Goal: Book appointment/travel/reservation

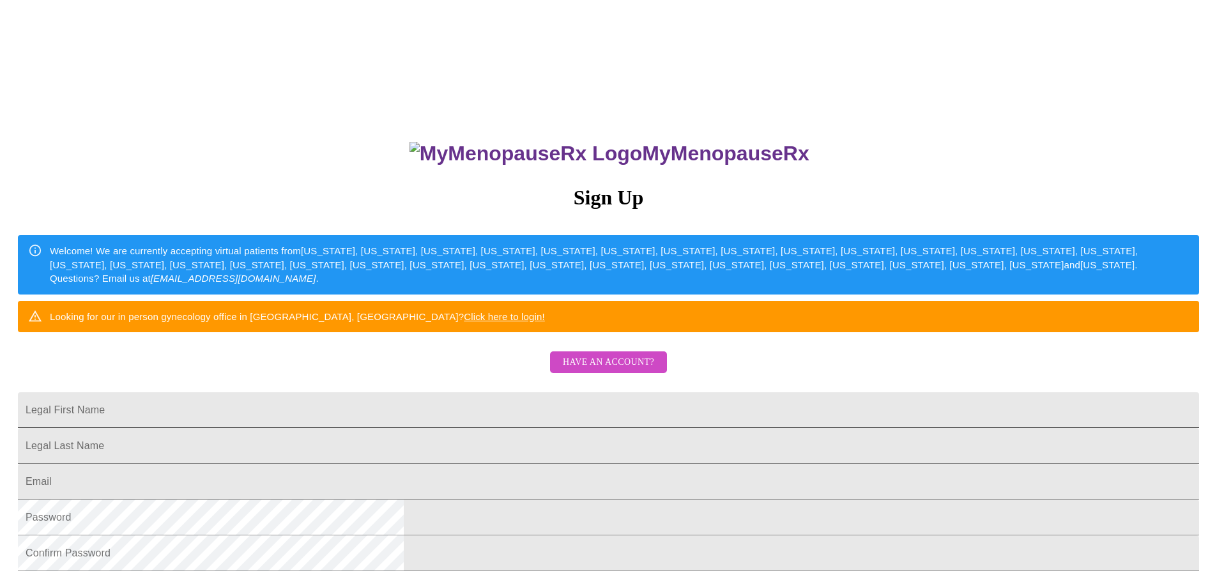
click at [461, 428] on input "Legal First Name" at bounding box center [608, 410] width 1181 height 36
type input "April"
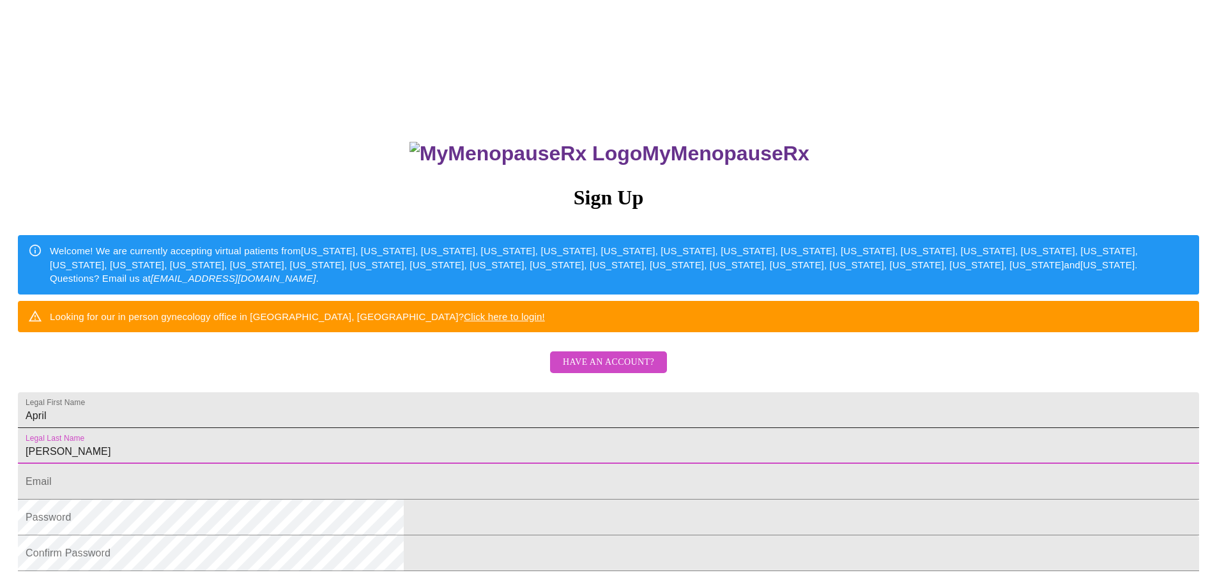
type input "[PERSON_NAME]"
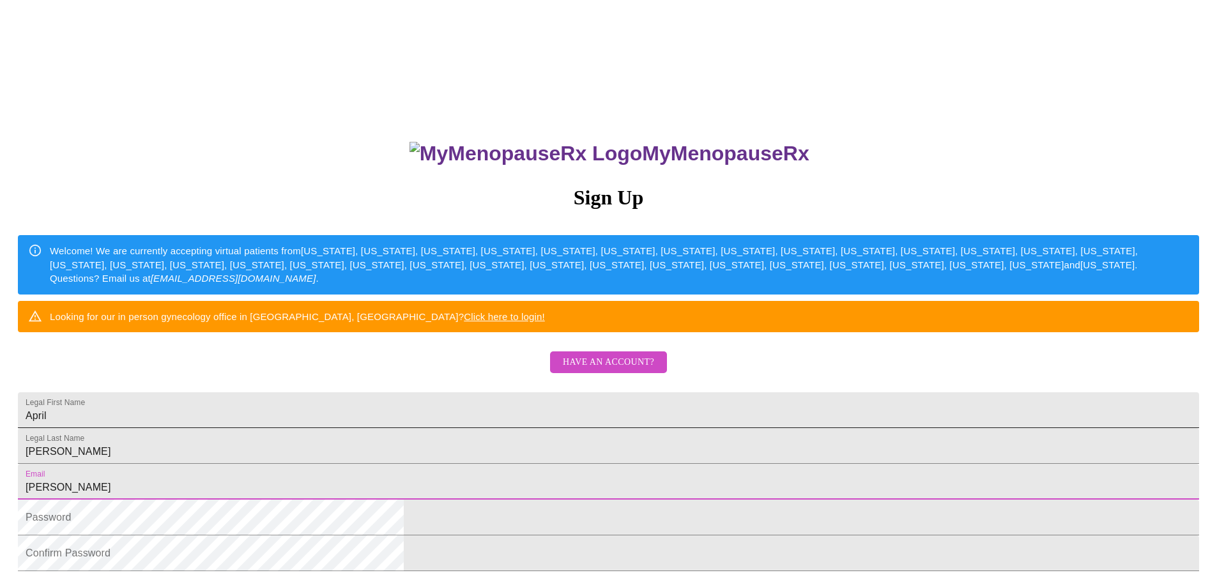
type input "[PERSON_NAME][EMAIL_ADDRESS][PERSON_NAME][DOMAIN_NAME]"
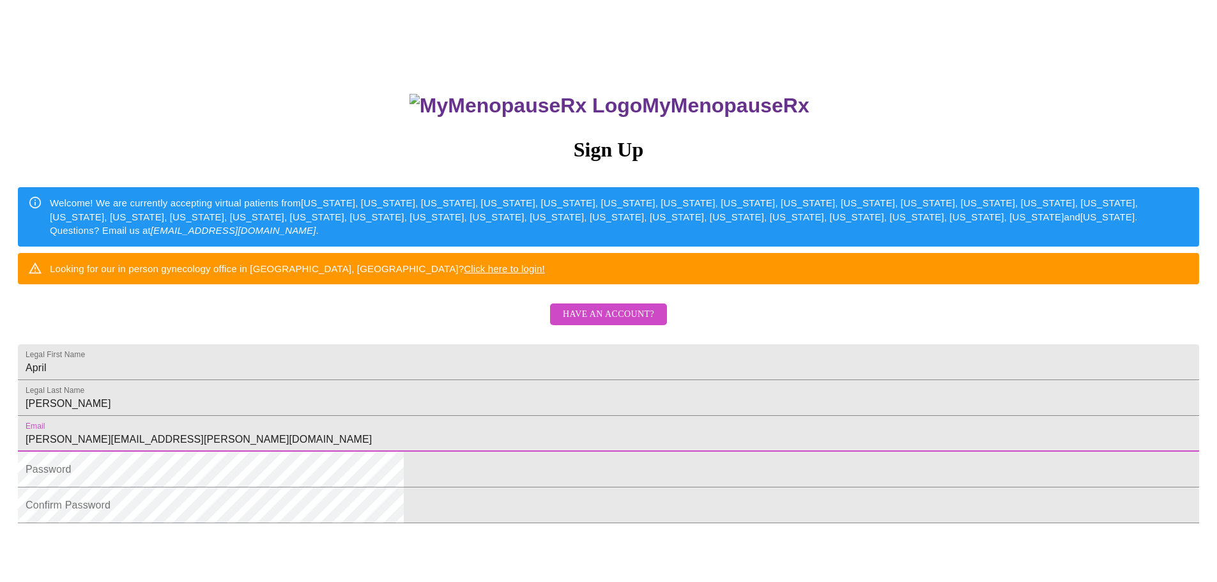
scroll to position [192, 0]
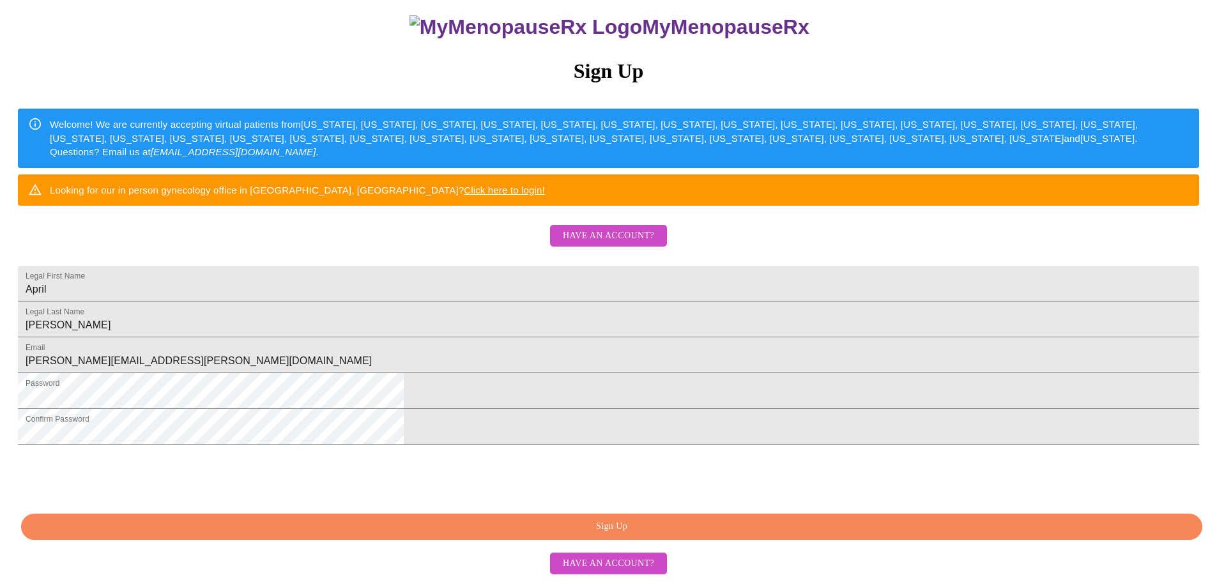
click at [609, 535] on span "Sign Up" at bounding box center [612, 527] width 1152 height 16
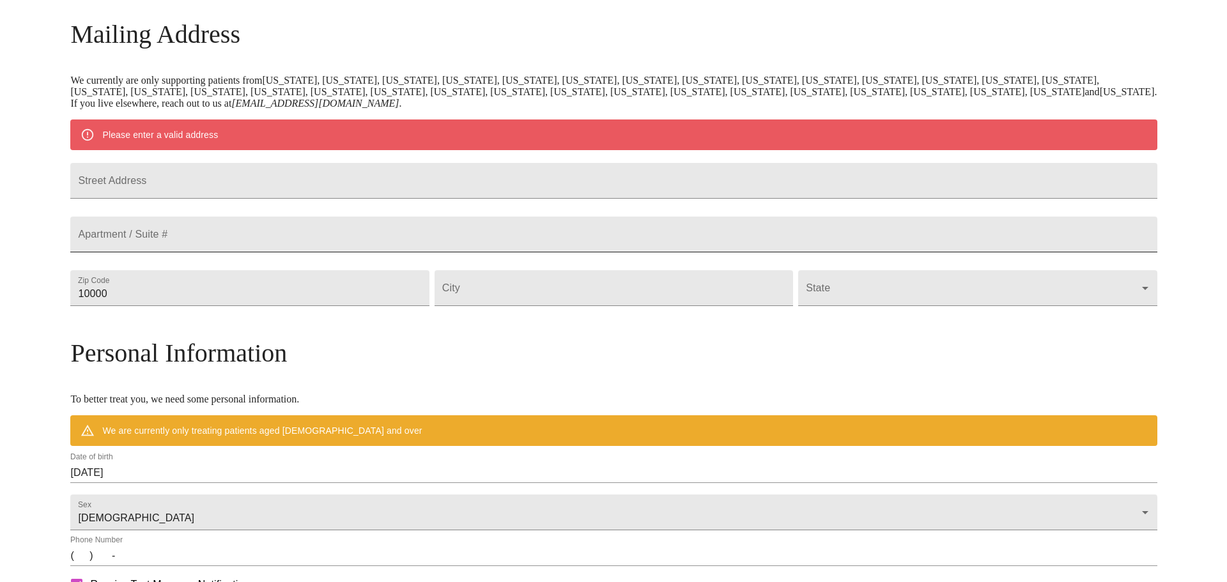
scroll to position [174, 0]
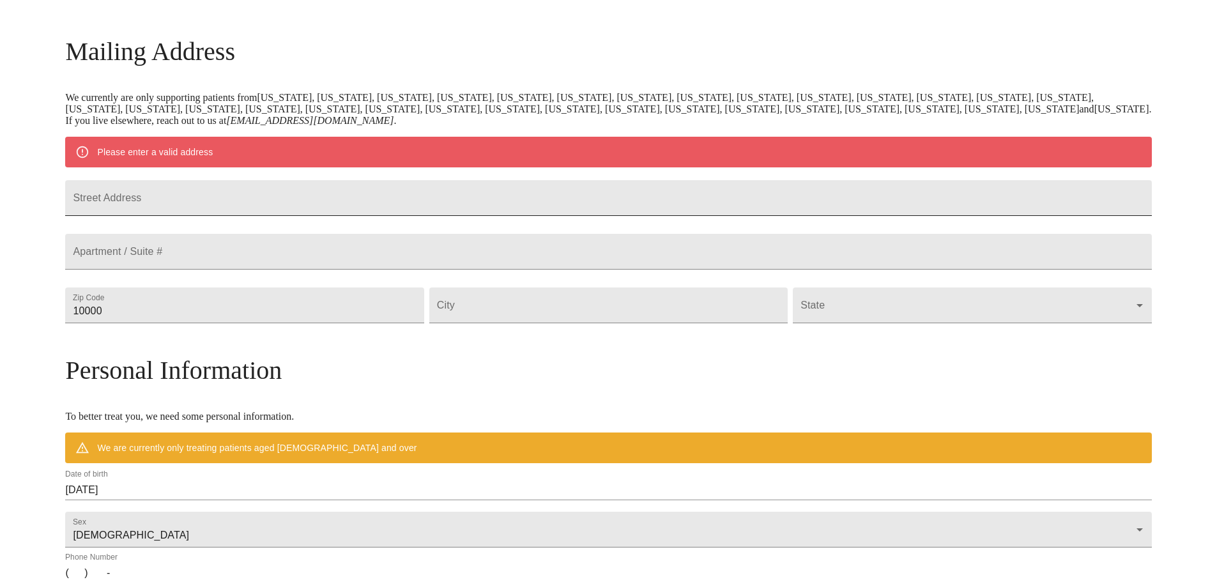
click at [255, 210] on input "Street Address" at bounding box center [608, 198] width 1086 height 36
type input "[STREET_ADDRESS]"
type input "79414"
type input "l"
type input "Lubbock"
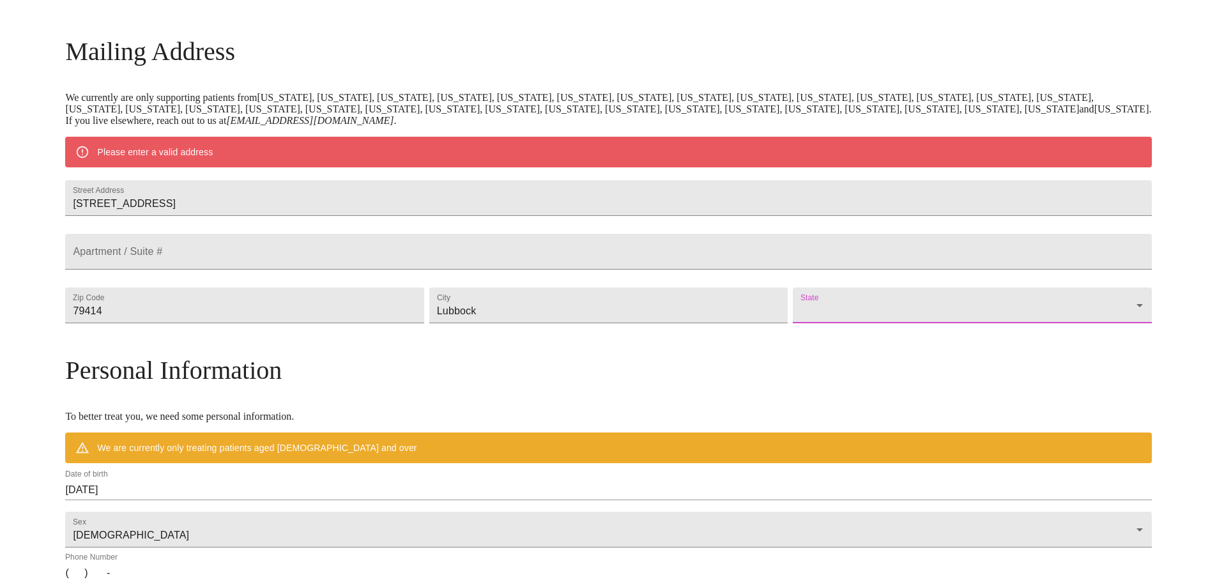
click at [1013, 335] on body "MyMenopauseRx Welcome to MyMenopauseRx Since it's your first time here, you'll …" at bounding box center [608, 329] width 1207 height 996
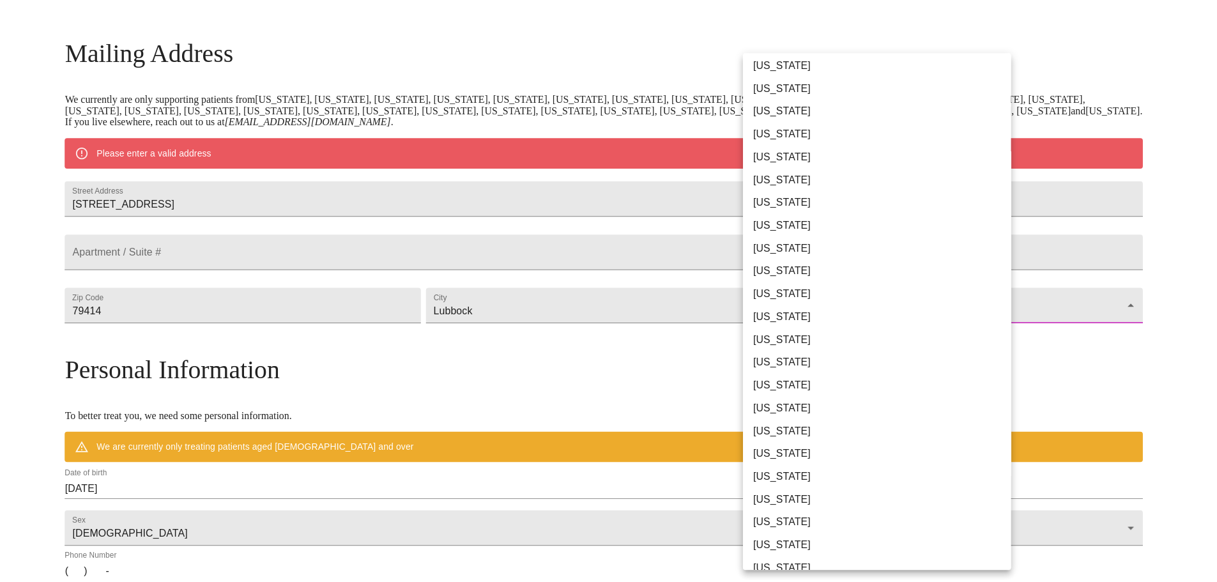
scroll to position [575, 0]
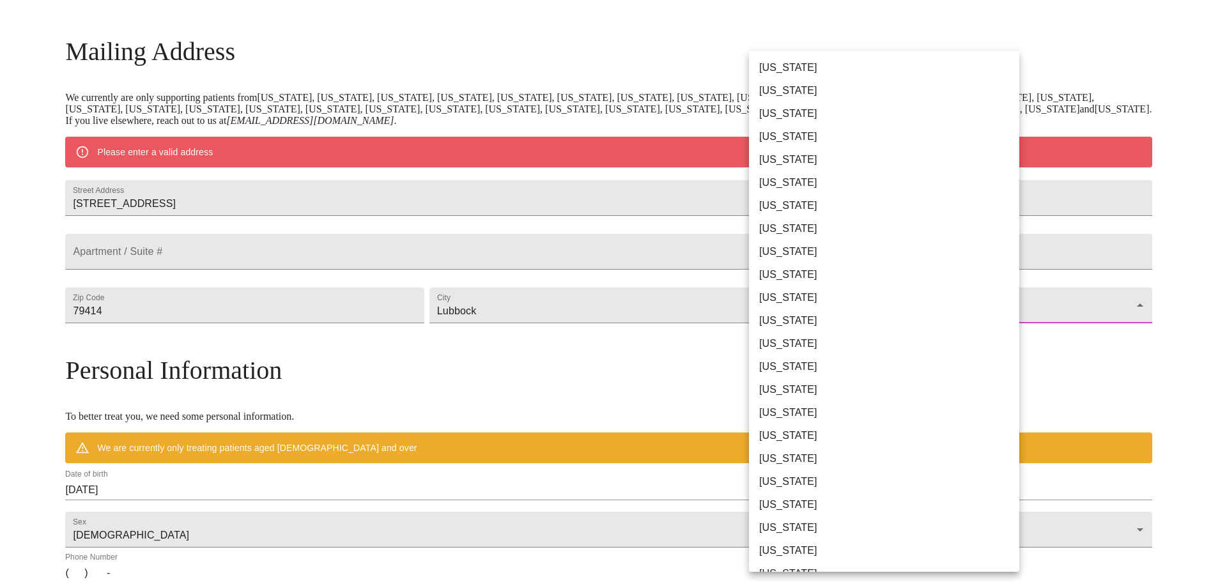
click at [782, 455] on li "[US_STATE]" at bounding box center [889, 458] width 280 height 23
type input "[US_STATE]"
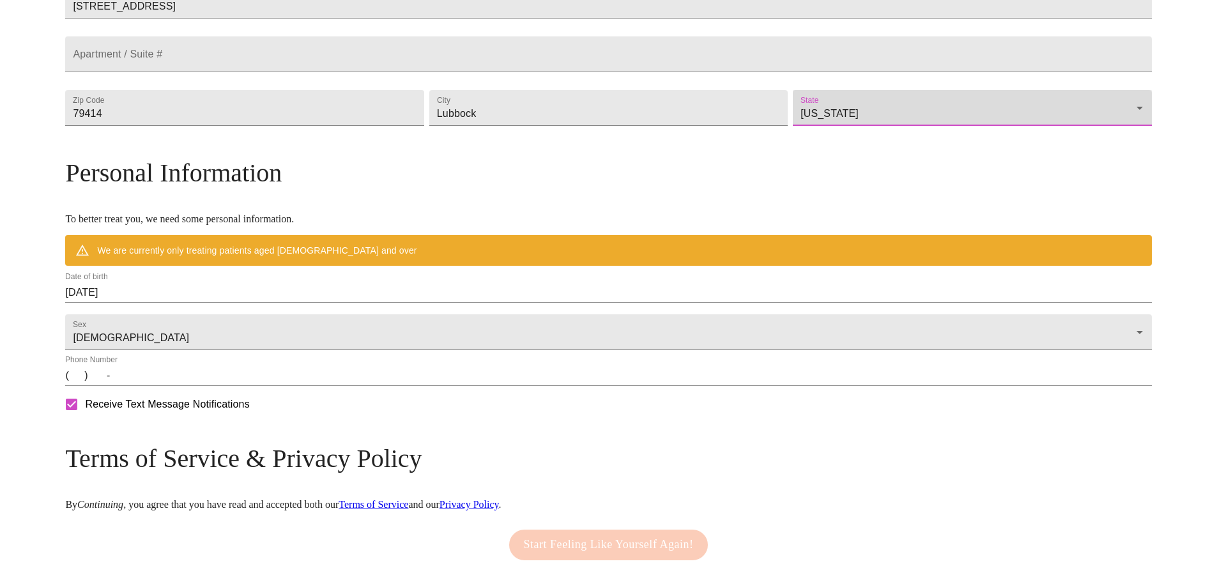
scroll to position [366, 0]
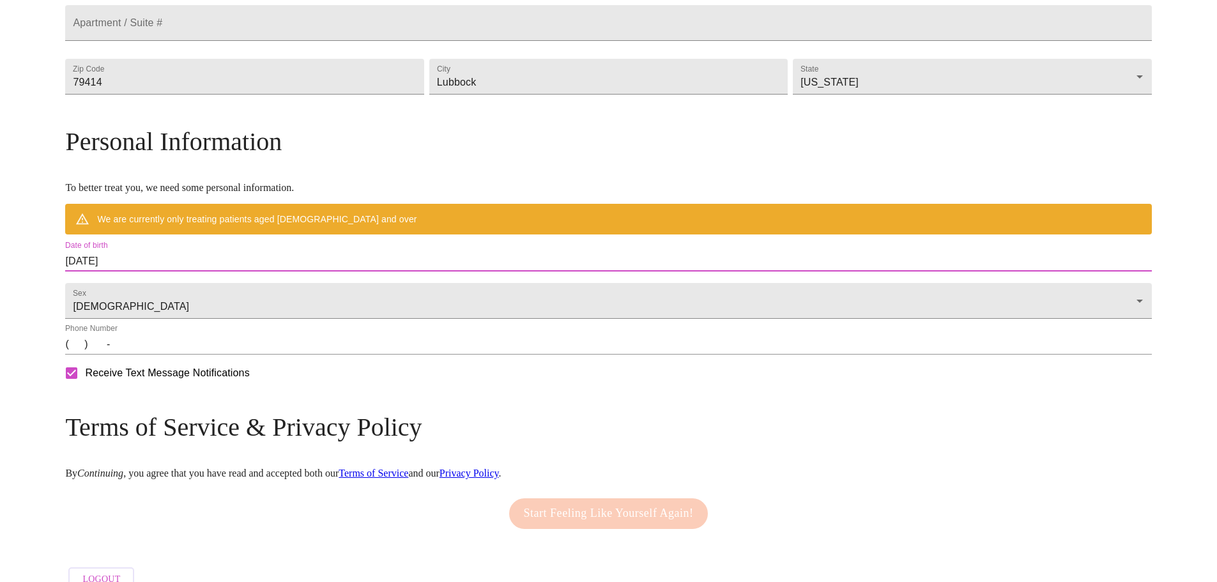
drag, startPoint x: 265, startPoint y: 289, endPoint x: 148, endPoint y: 293, distance: 117.6
click at [148, 293] on div "MyMenopauseRx Welcome to MyMenopauseRx Since it's your first time here, you'll …" at bounding box center [608, 118] width 1086 height 959
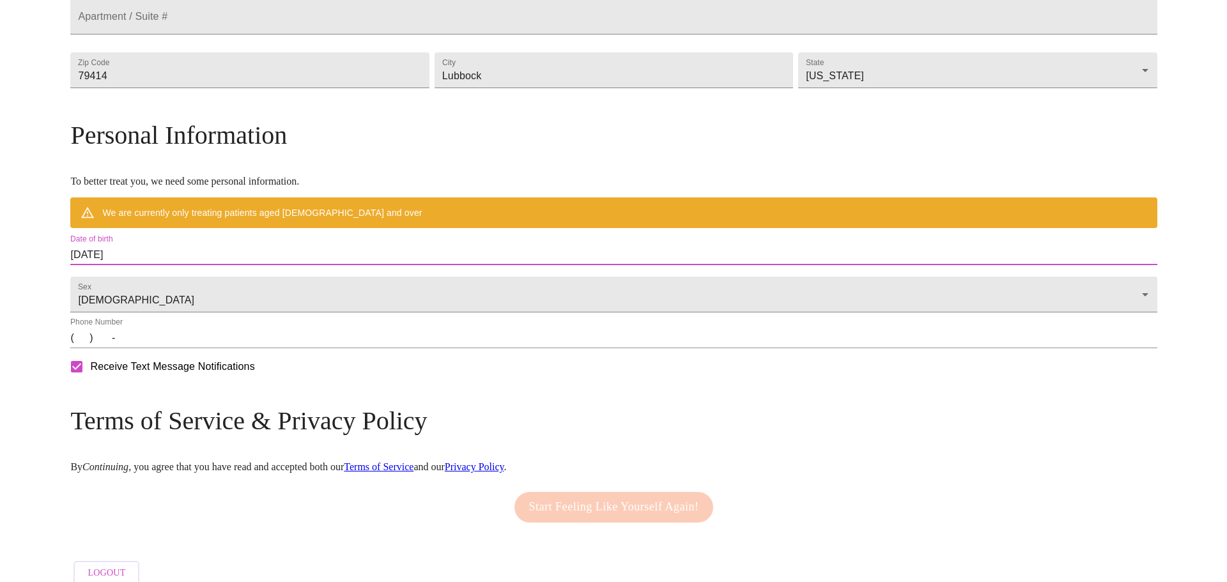
scroll to position [383, 0]
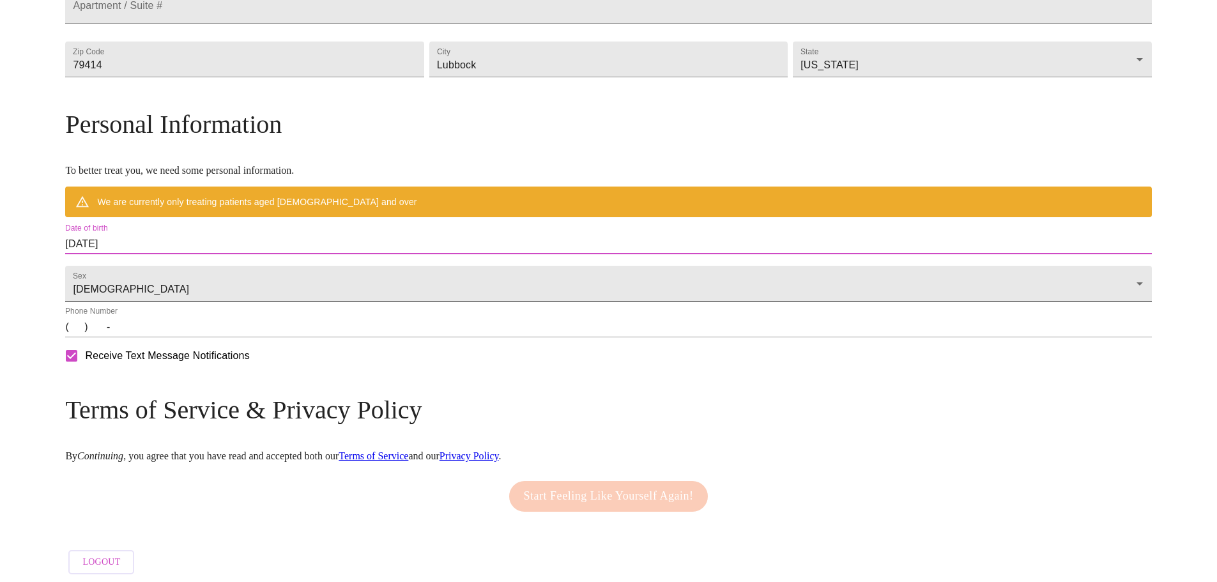
click at [262, 297] on body "MyMenopauseRx Welcome to MyMenopauseRx Since it's your first time here, you'll …" at bounding box center [608, 101] width 1207 height 959
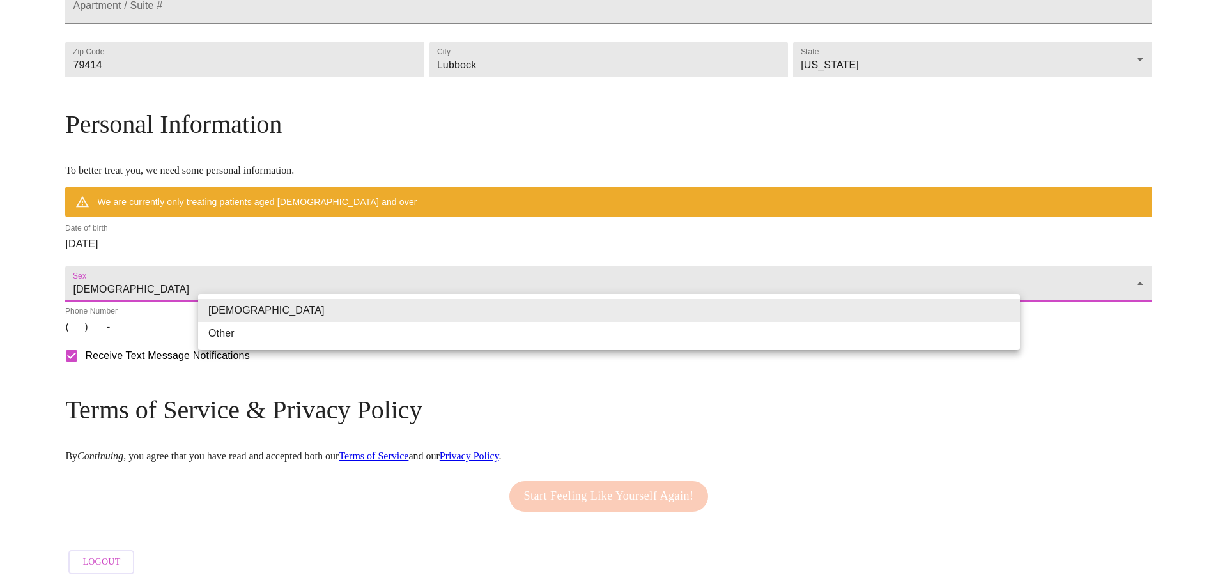
click at [223, 311] on li "[DEMOGRAPHIC_DATA]" at bounding box center [609, 310] width 822 height 23
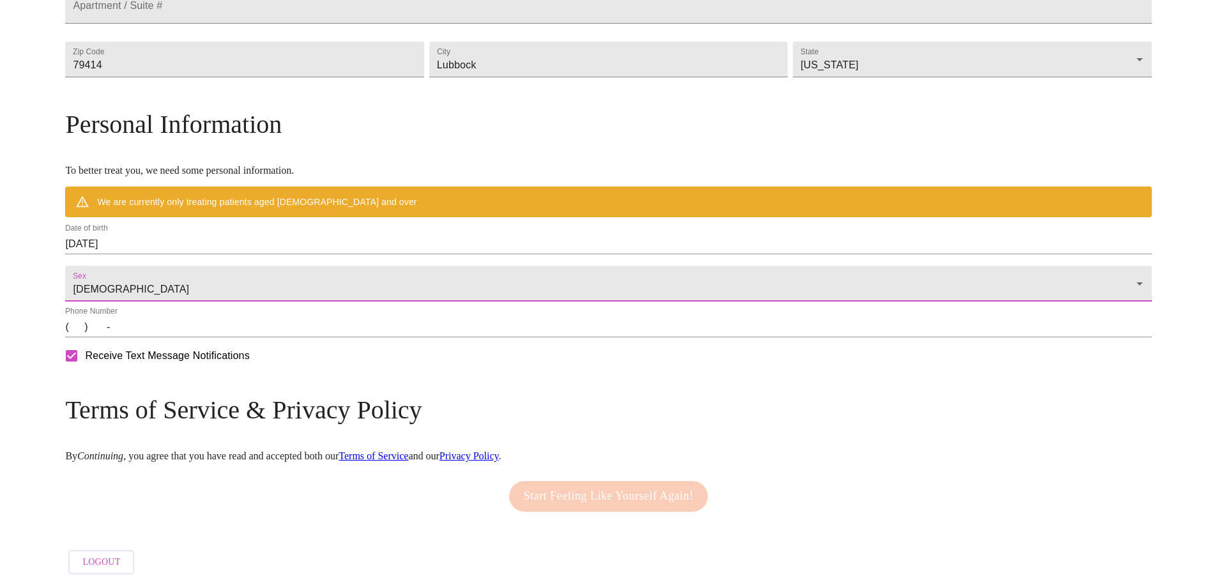
click at [220, 254] on input "[DATE]" at bounding box center [608, 244] width 1086 height 20
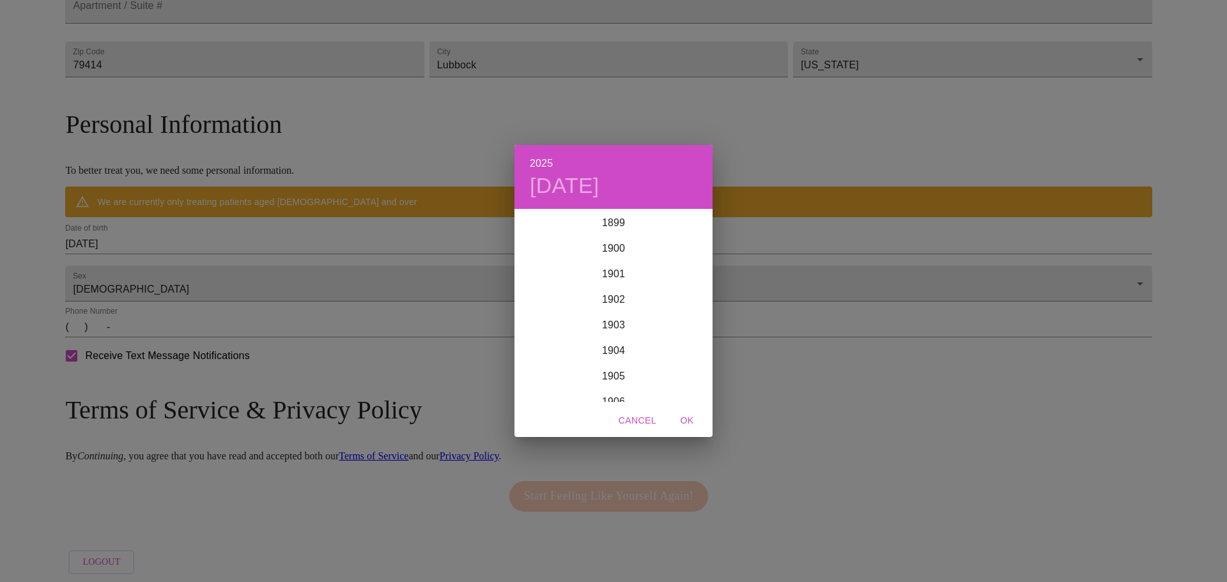
scroll to position [3143, 0]
click at [565, 177] on h4 "[DATE]" at bounding box center [565, 185] width 70 height 27
click at [529, 225] on icon "button" at bounding box center [529, 226] width 15 height 15
click at [539, 184] on h4 "[DATE]" at bounding box center [565, 185] width 70 height 27
click at [595, 229] on p "[DATE]" at bounding box center [613, 227] width 137 height 15
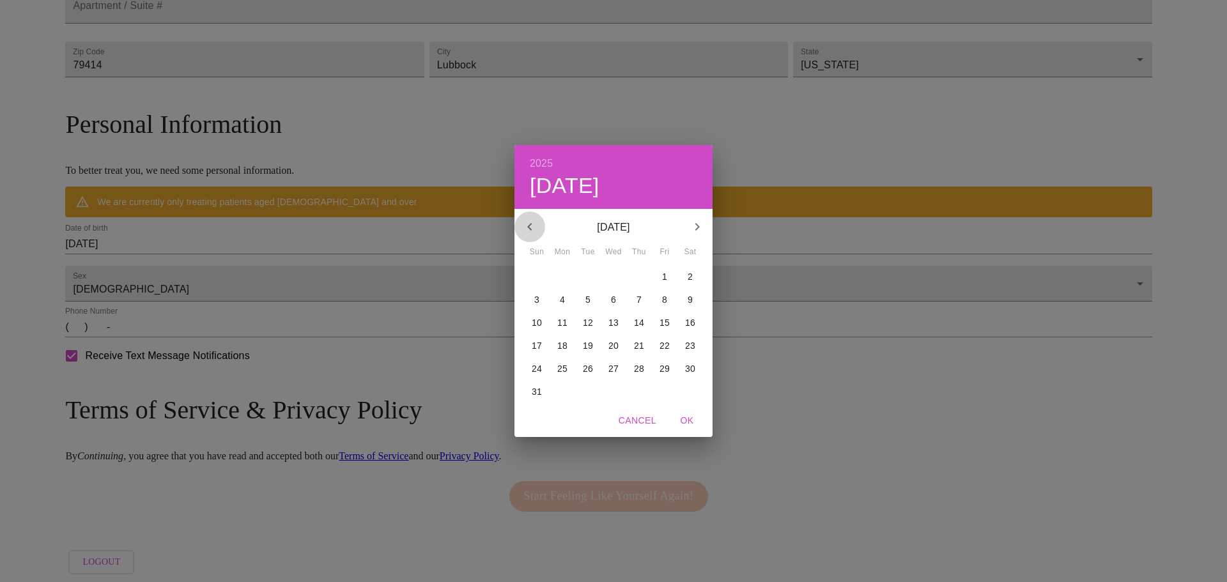
click at [530, 224] on icon "button" at bounding box center [529, 226] width 15 height 15
click at [530, 227] on icon "button" at bounding box center [529, 226] width 15 height 15
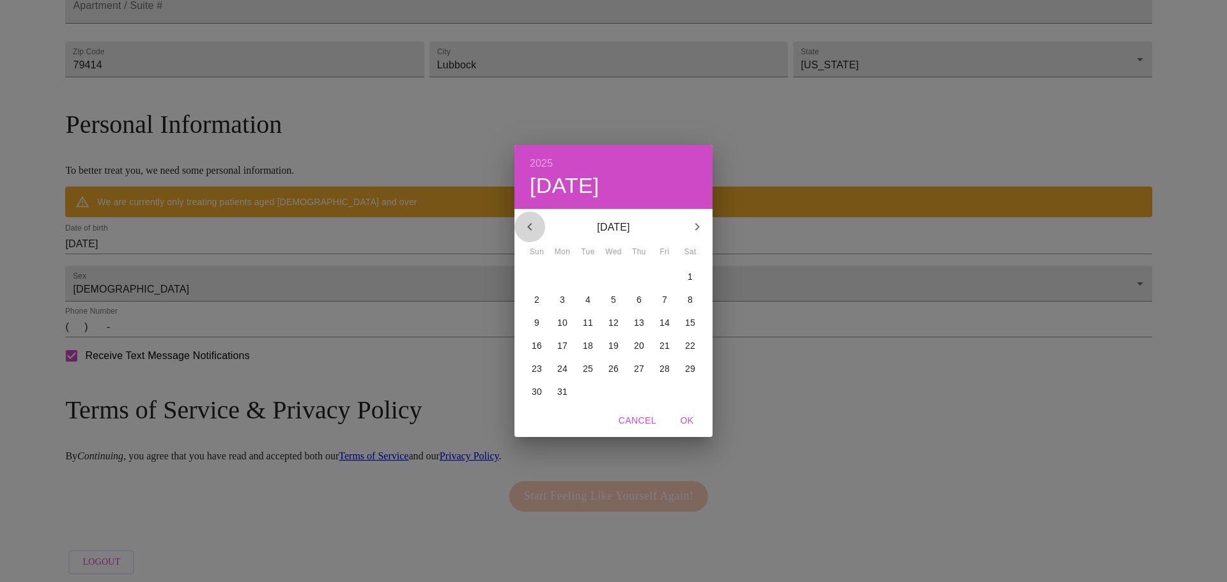
click at [530, 227] on icon "button" at bounding box center [529, 226] width 15 height 15
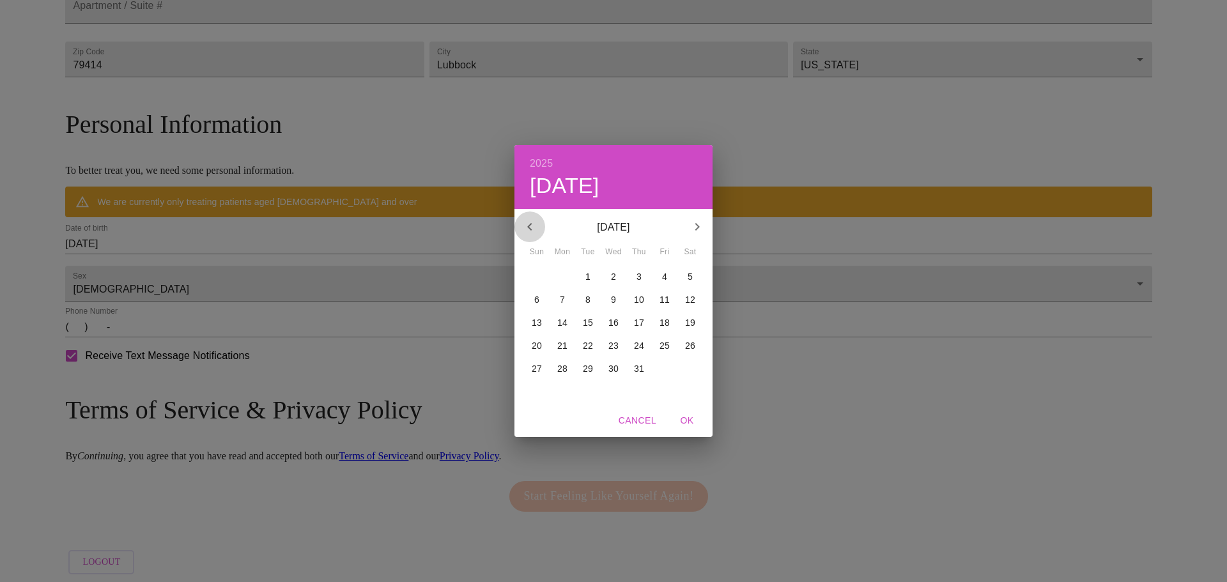
click at [530, 227] on icon "button" at bounding box center [529, 226] width 15 height 15
click at [530, 231] on icon "button" at bounding box center [529, 226] width 15 height 15
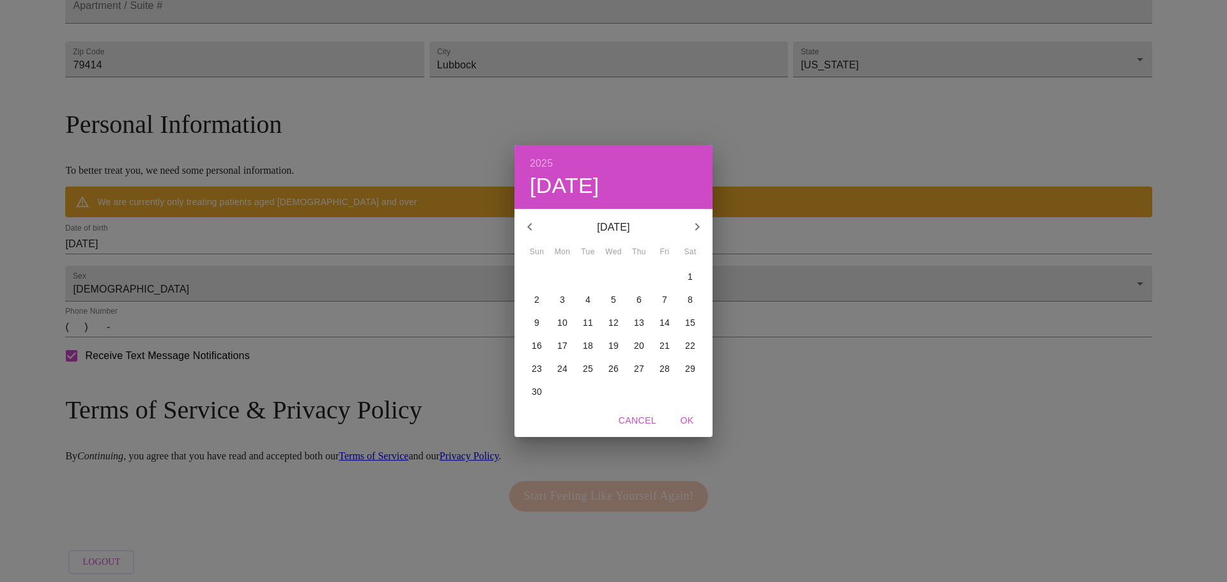
click at [530, 231] on icon "button" at bounding box center [529, 226] width 15 height 15
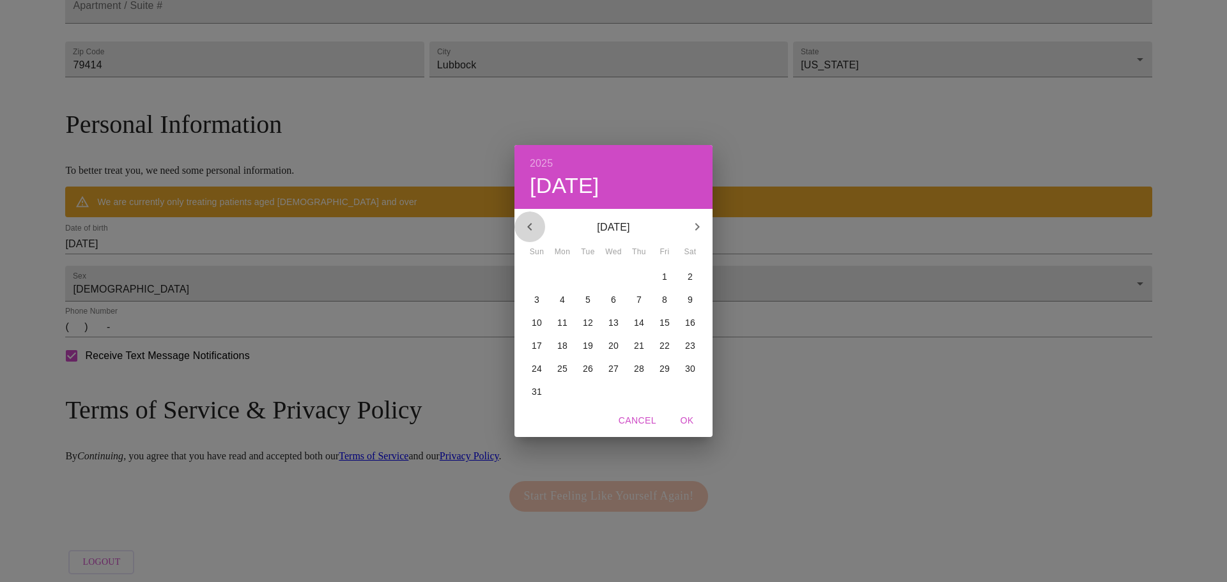
click at [530, 231] on icon "button" at bounding box center [529, 226] width 15 height 15
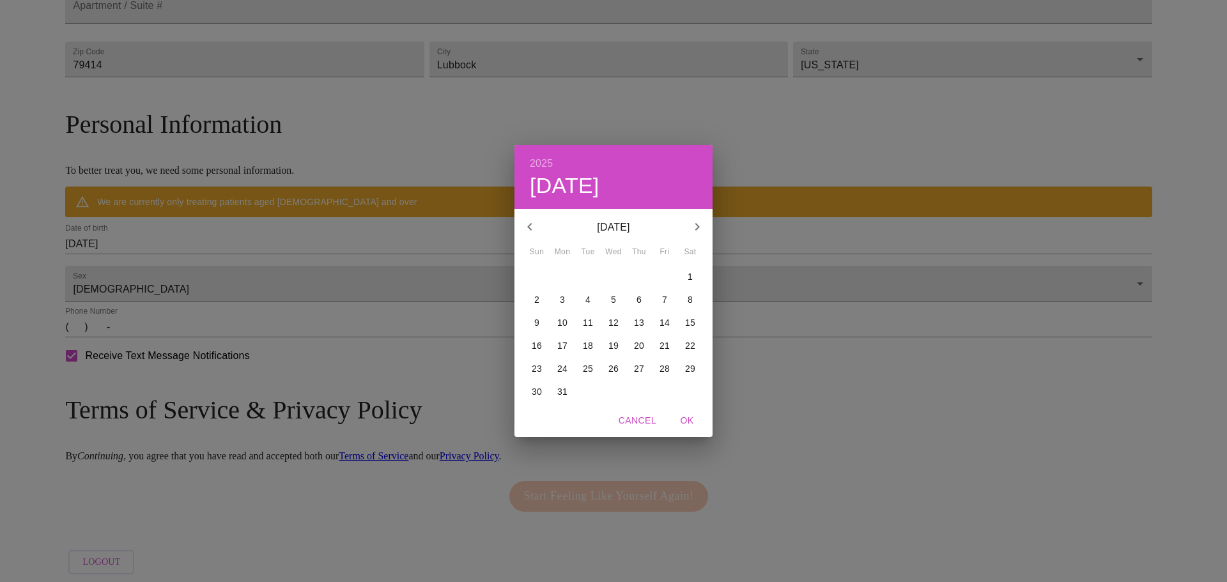
click at [648, 418] on span "Cancel" at bounding box center [637, 421] width 38 height 16
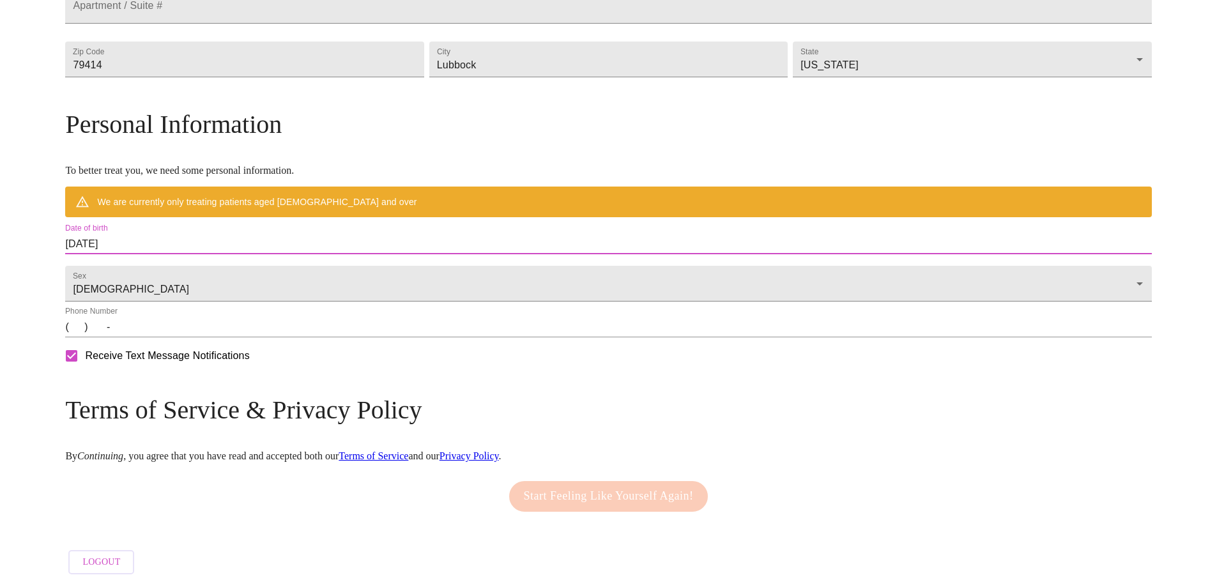
click at [211, 254] on input "[DATE]" at bounding box center [608, 244] width 1086 height 20
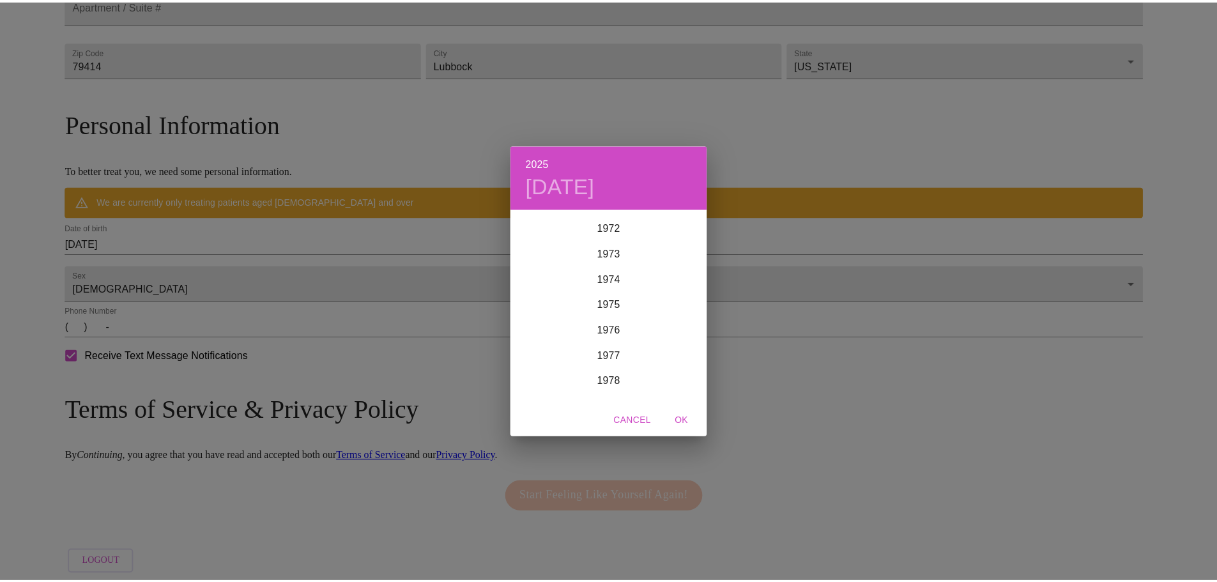
scroll to position [1738, 0]
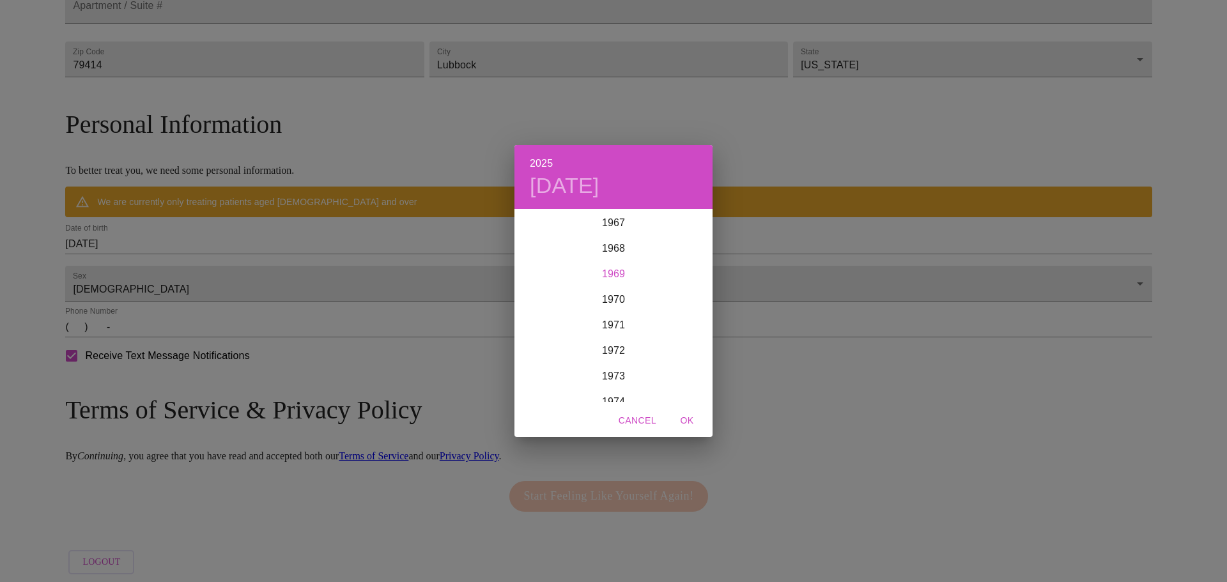
click at [601, 270] on div "1969" at bounding box center [613, 274] width 198 height 26
click at [614, 279] on div "May" at bounding box center [613, 282] width 66 height 48
click at [662, 277] on p "2" at bounding box center [664, 276] width 5 height 13
click at [686, 418] on span "OK" at bounding box center [686, 421] width 31 height 16
type input "[DATE]"
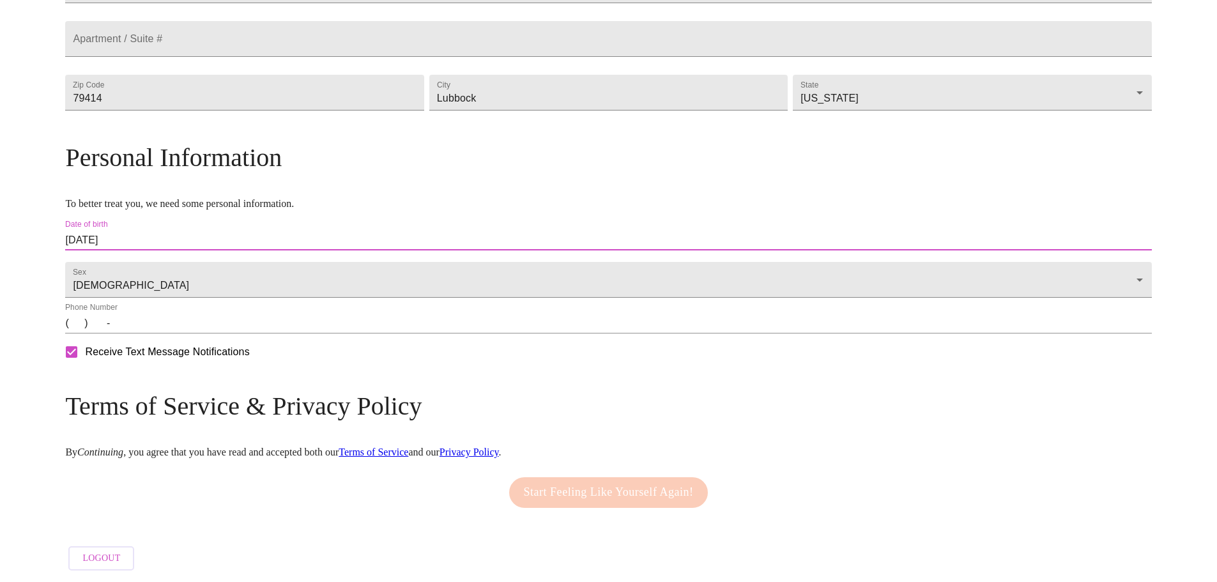
click at [211, 328] on input "(   )    -" at bounding box center [608, 323] width 1086 height 20
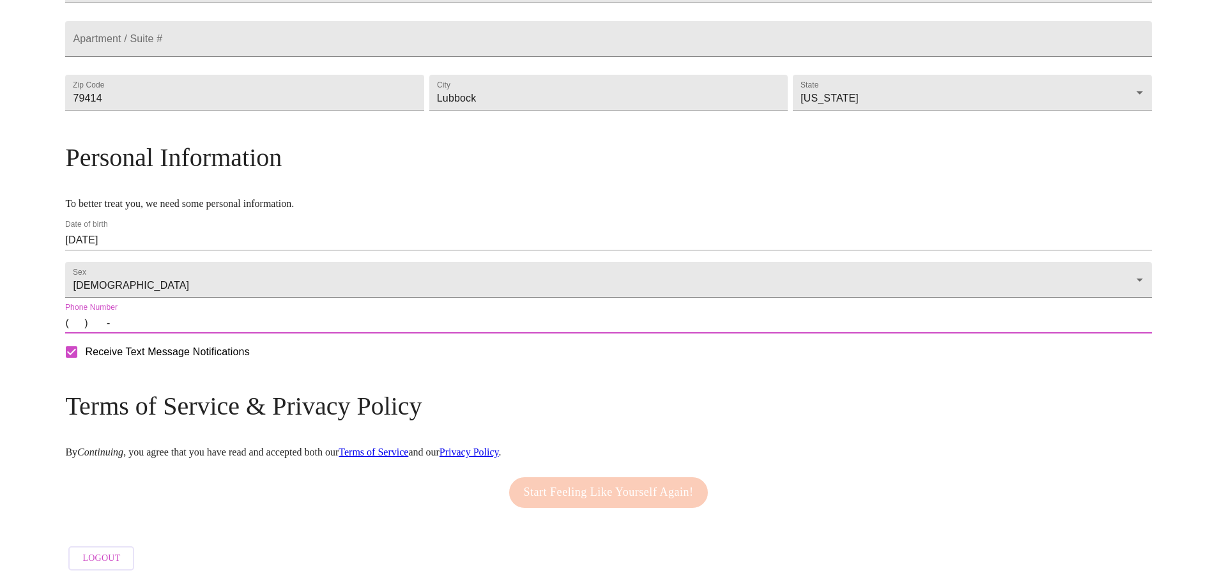
type input "[PHONE_NUMBER]"
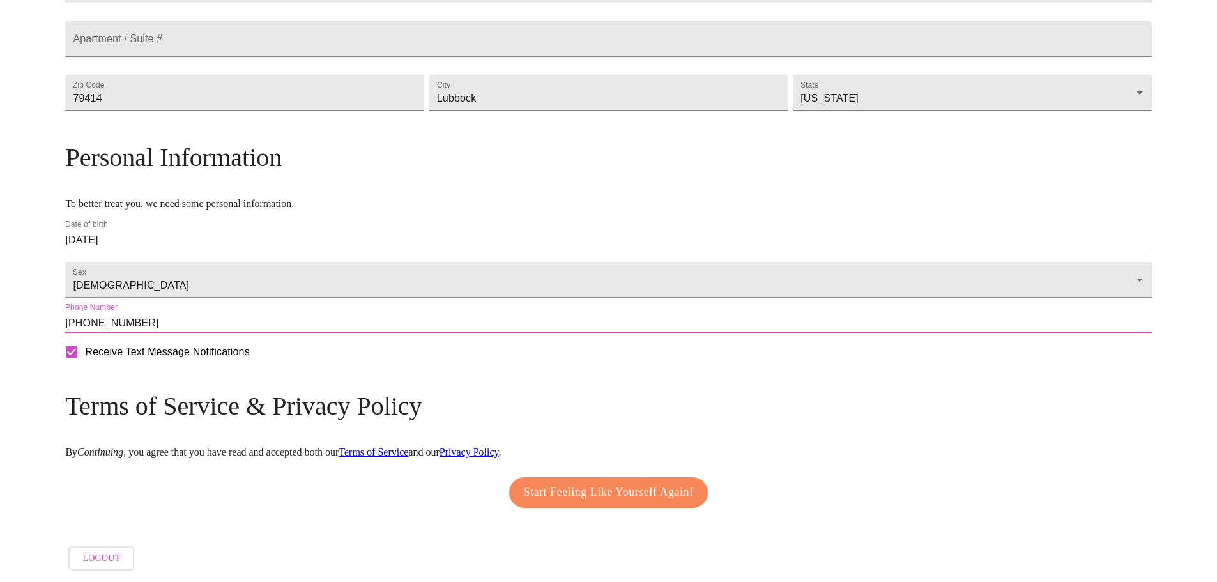
click at [609, 483] on span "Start Feeling Like Yourself Again!" at bounding box center [609, 492] width 170 height 20
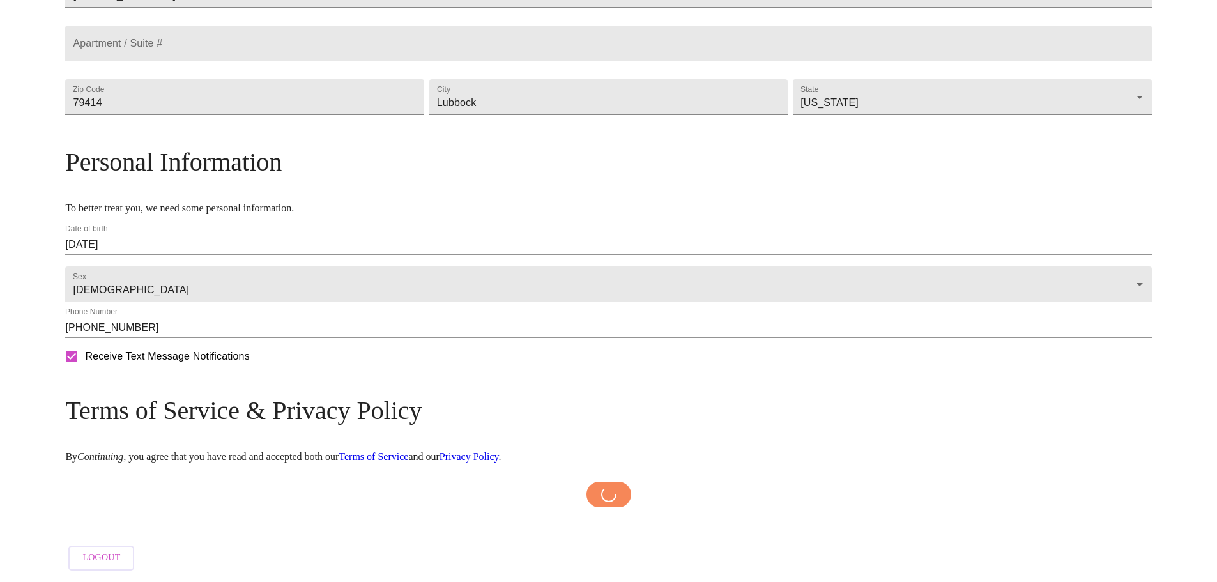
scroll to position [382, 0]
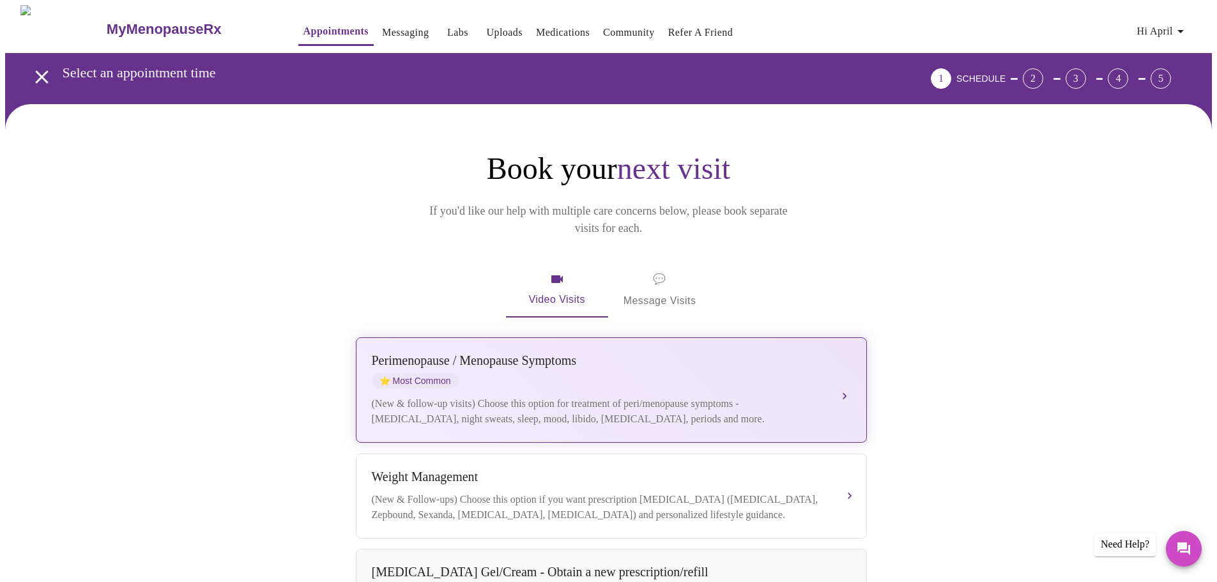
click at [845, 374] on button "[MEDICAL_DATA] / Menopause Symptoms ⭐ Most Common (New & follow-up visits) Choo…" at bounding box center [611, 389] width 511 height 105
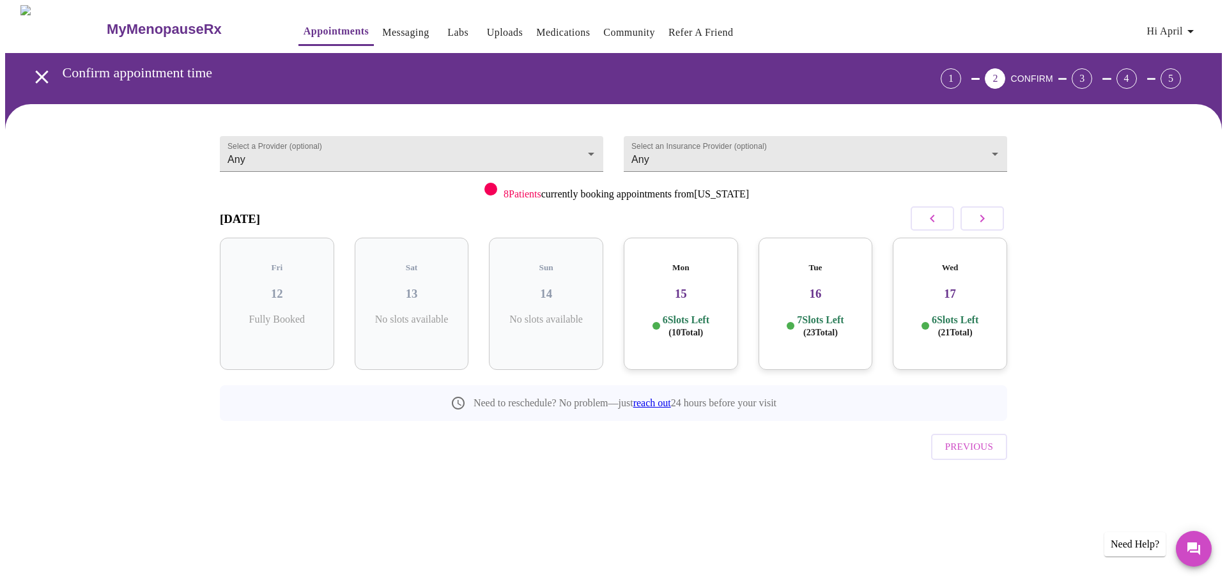
click at [826, 289] on h3 "16" at bounding box center [815, 294] width 94 height 14
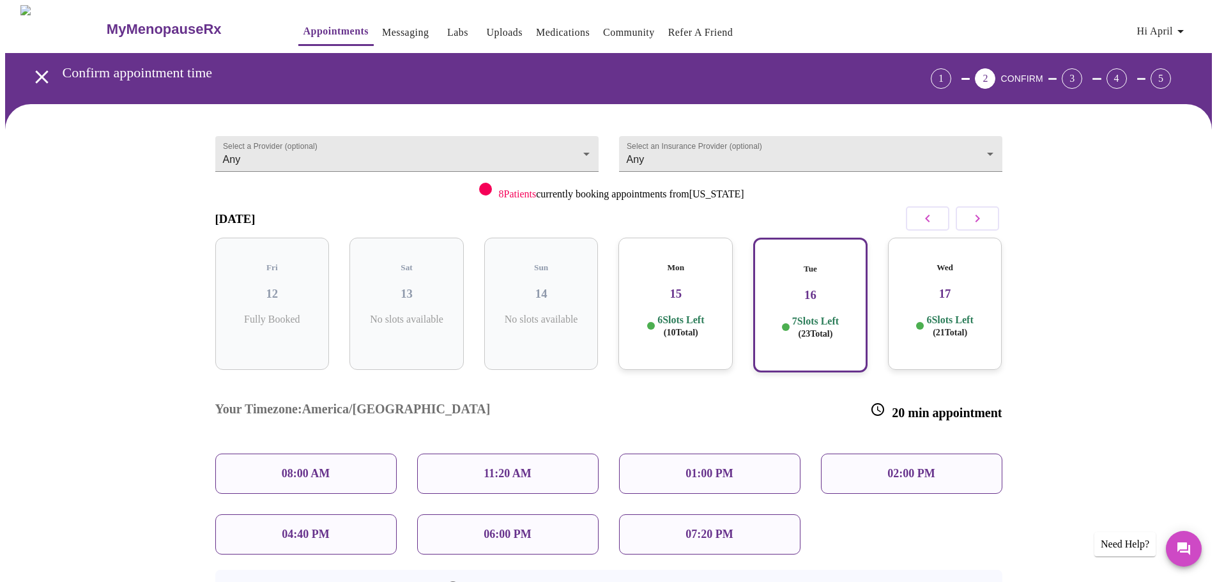
click at [314, 528] on p "04:40 PM" at bounding box center [305, 534] width 47 height 13
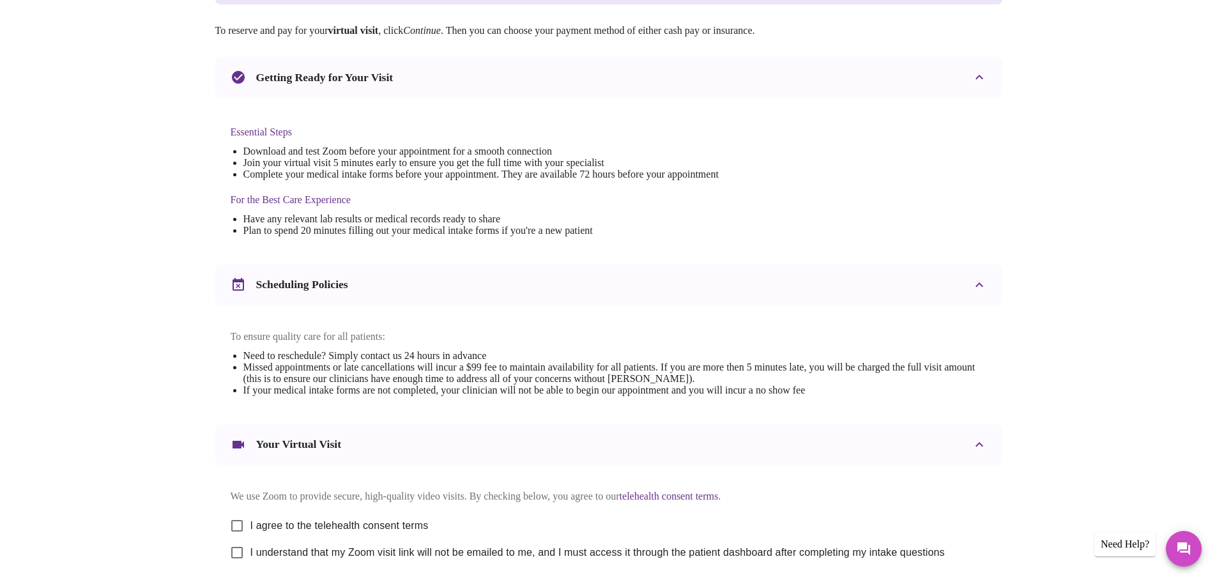
scroll to position [256, 0]
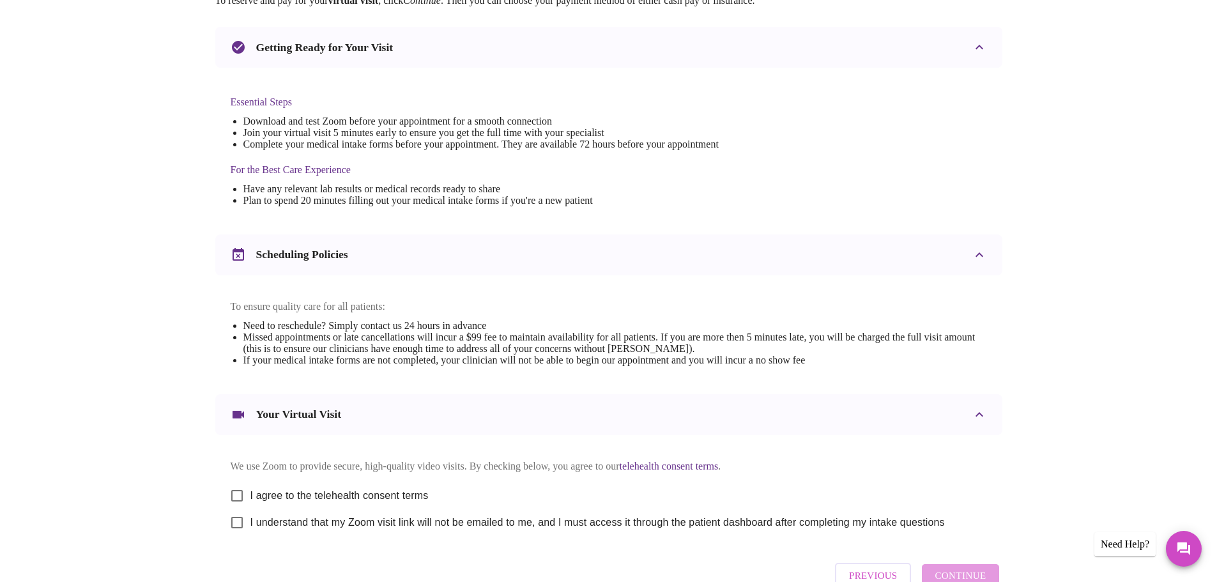
click at [241, 502] on input "I agree to the telehealth consent terms" at bounding box center [237, 495] width 27 height 27
checkbox input "true"
drag, startPoint x: 234, startPoint y: 537, endPoint x: 243, endPoint y: 537, distance: 8.9
click at [234, 536] on input "I understand that my Zoom visit link will not be emailed to me, and I must acce…" at bounding box center [237, 522] width 27 height 27
checkbox input "true"
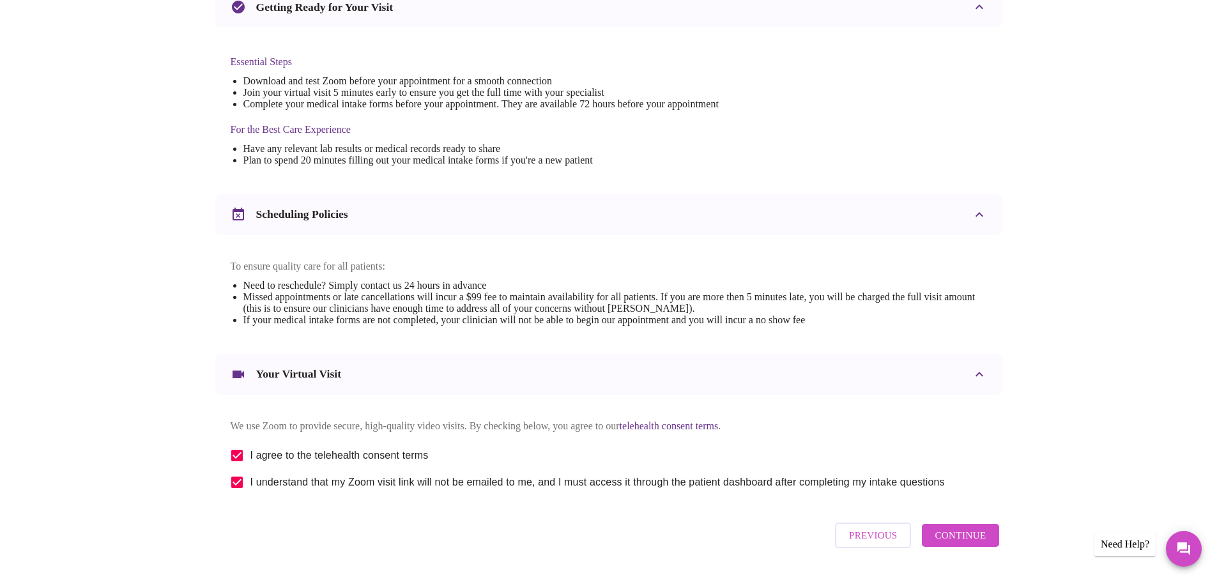
scroll to position [344, 0]
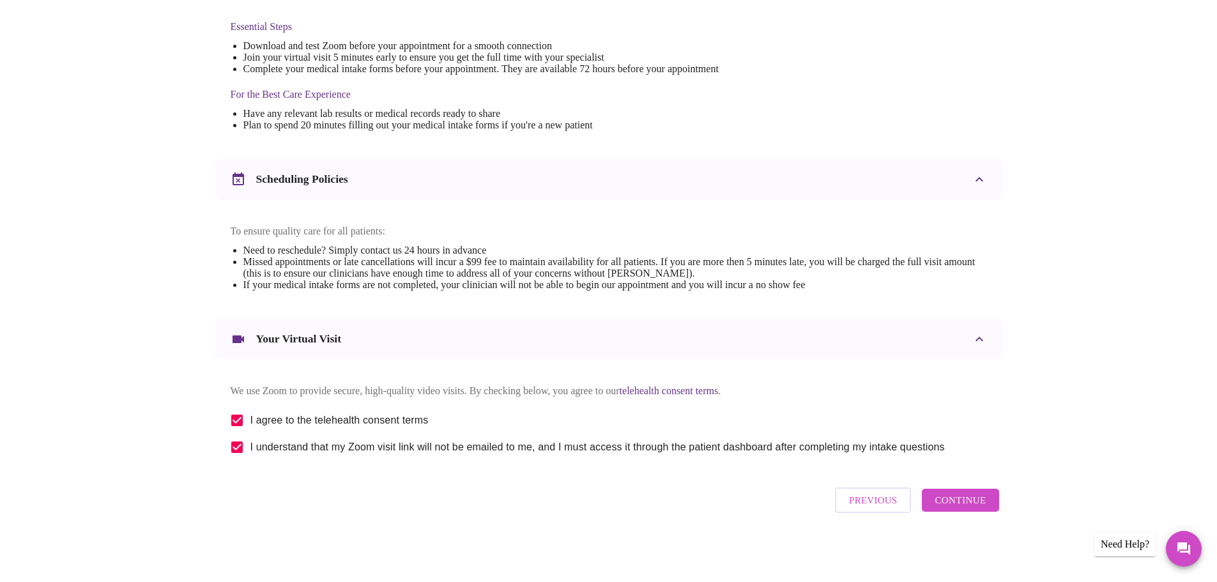
click at [967, 502] on span "Continue" at bounding box center [960, 500] width 51 height 17
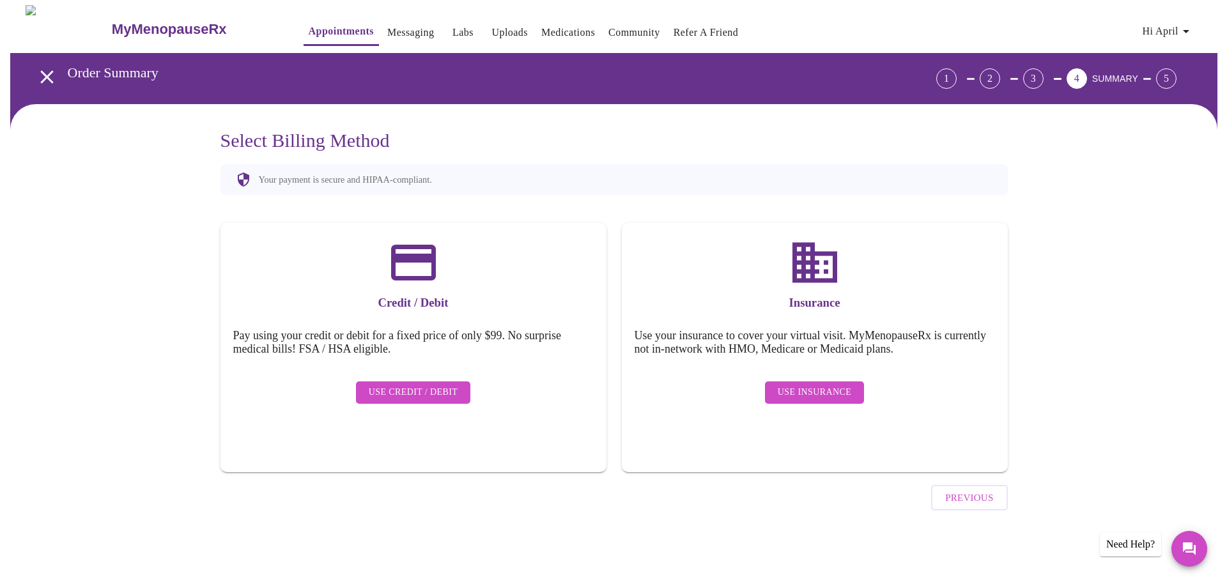
scroll to position [0, 0]
click at [821, 385] on span "Use Insurance" at bounding box center [813, 393] width 73 height 16
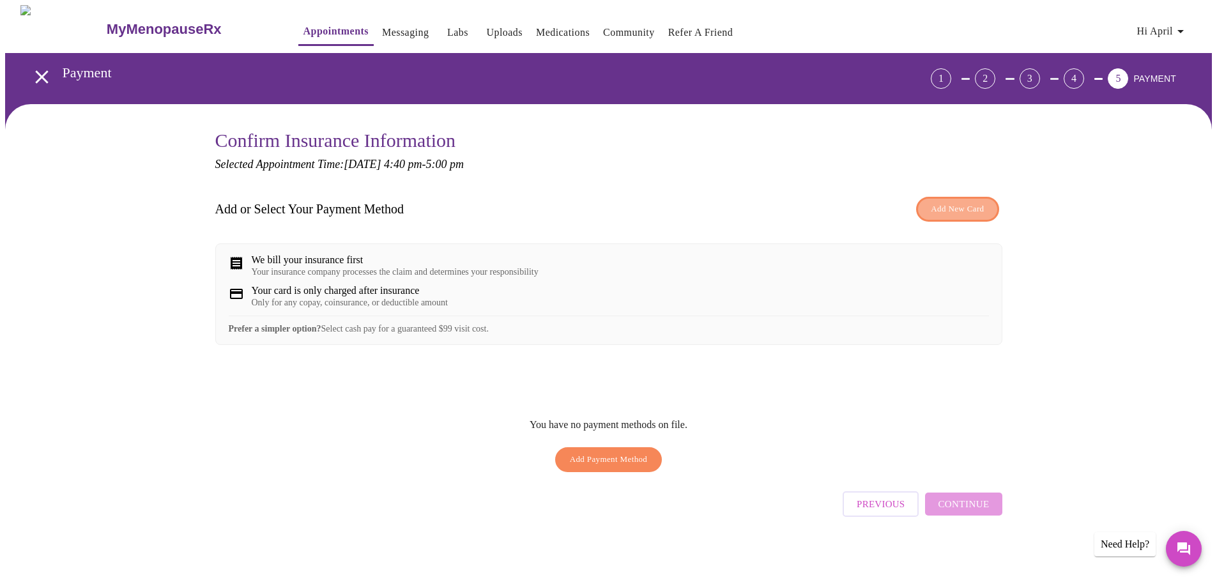
click at [955, 213] on span "Add New Card" at bounding box center [957, 209] width 53 height 15
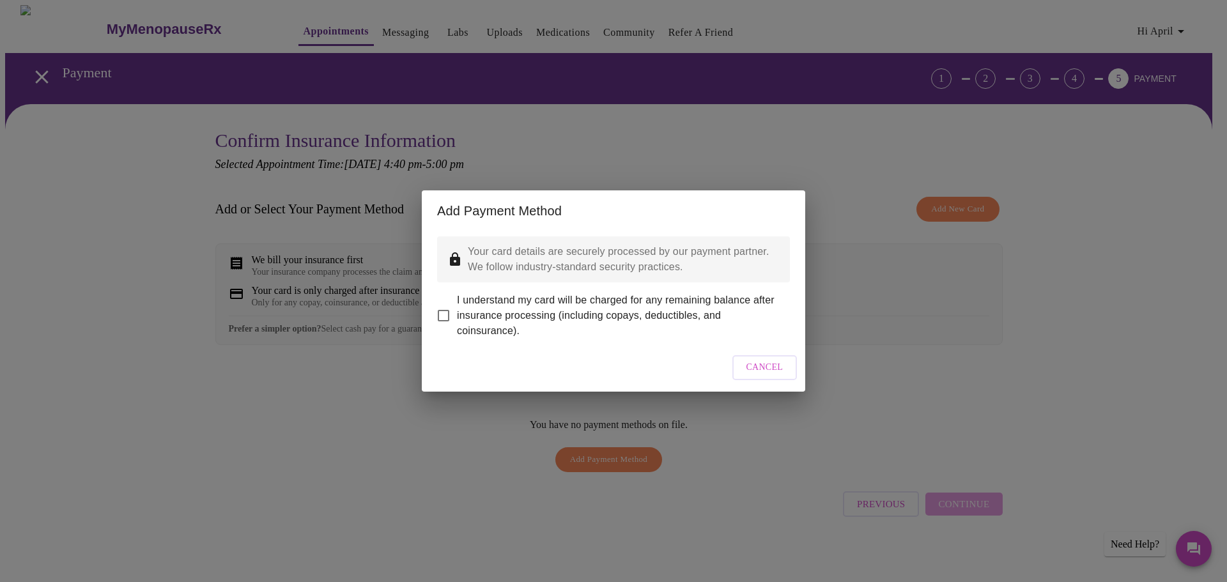
click at [443, 305] on input "I understand my card will be charged for any remaining balance after insurance …" at bounding box center [443, 315] width 27 height 27
checkbox input "true"
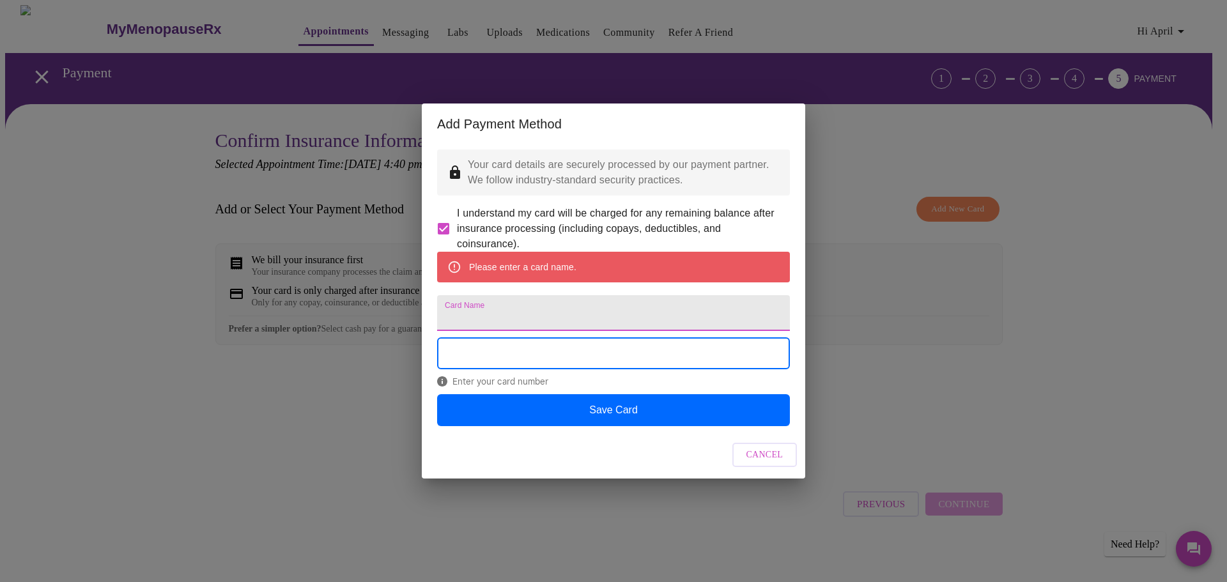
click at [469, 311] on input "Card Name" at bounding box center [613, 313] width 353 height 36
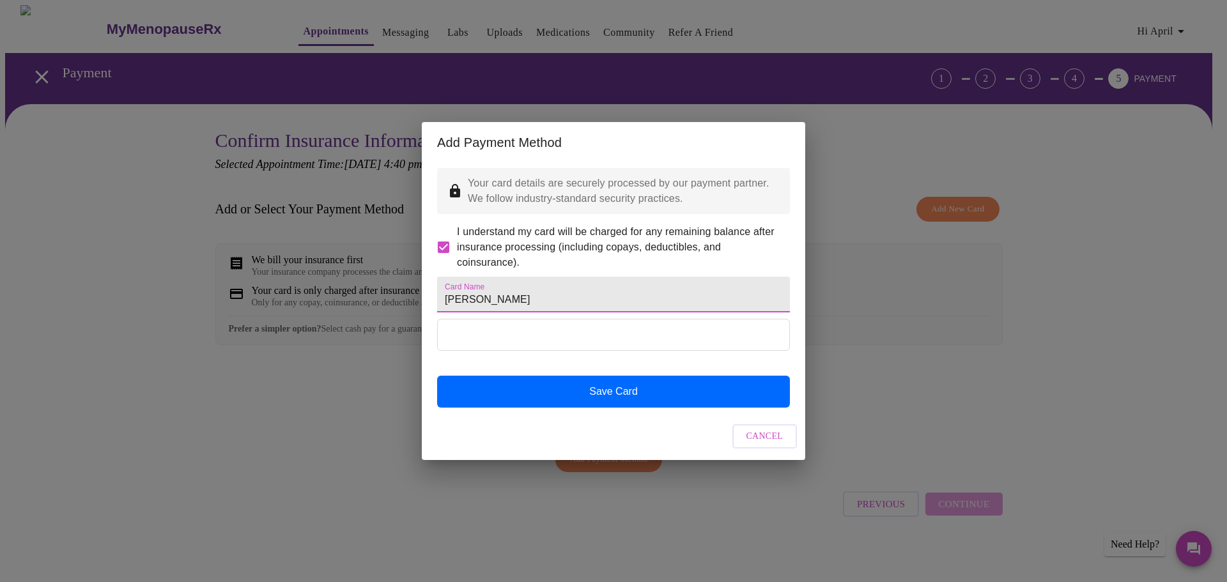
type input "[PERSON_NAME]"
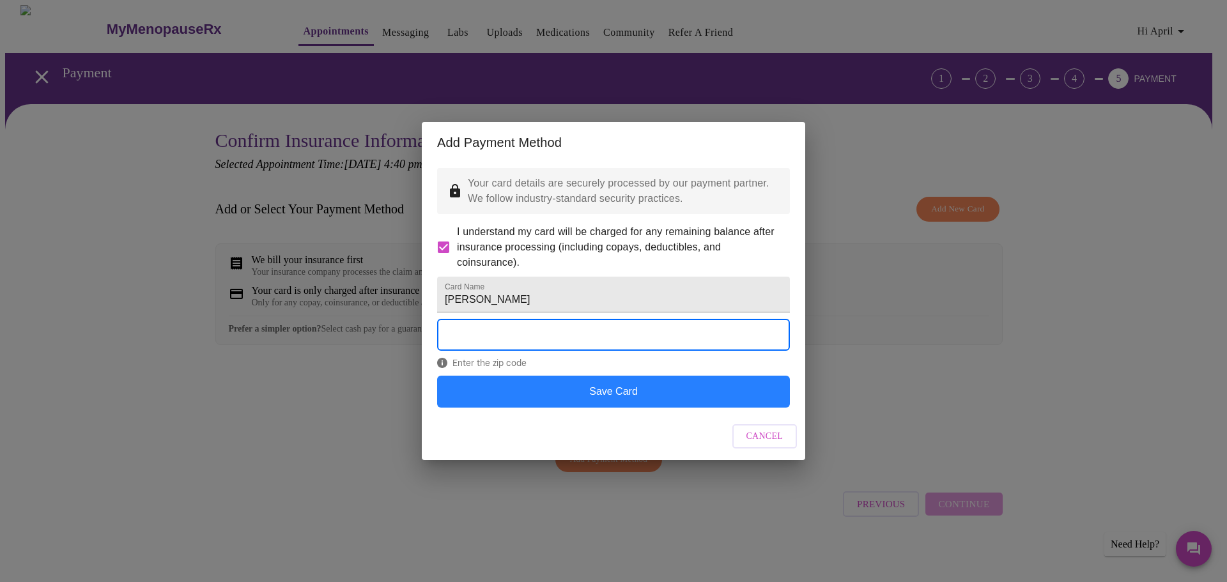
click at [636, 408] on button "Save Card" at bounding box center [613, 392] width 353 height 32
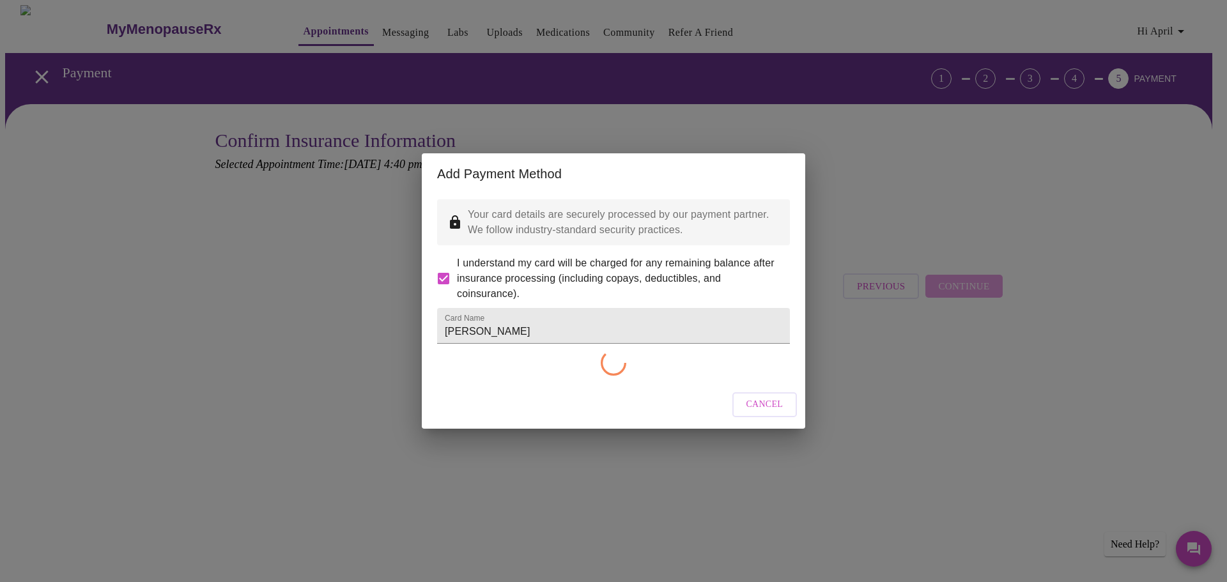
checkbox input "false"
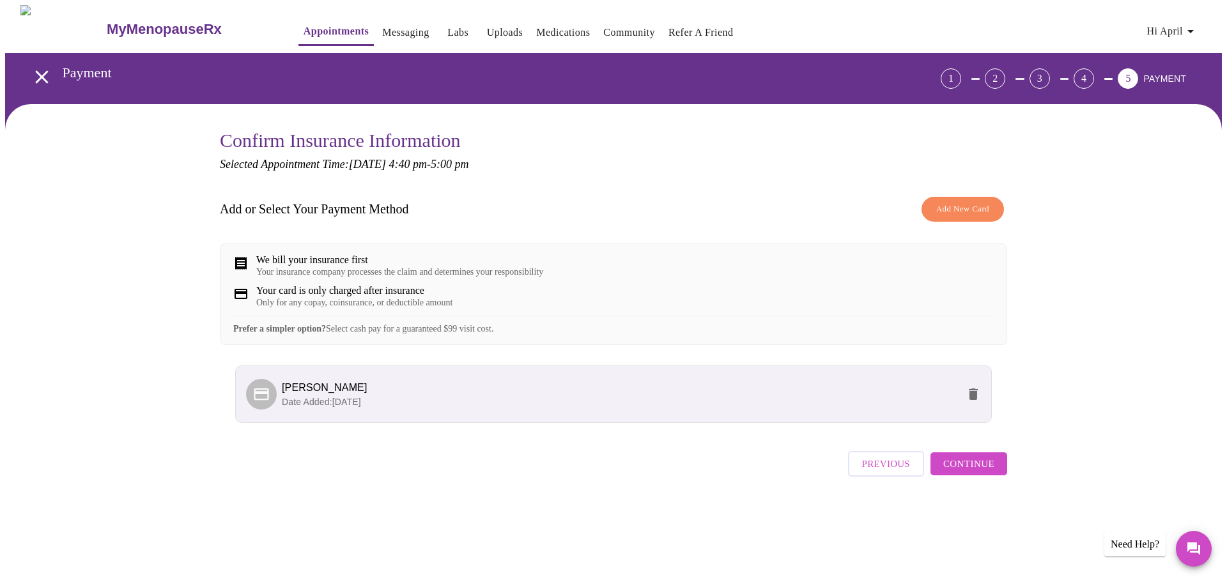
click at [968, 472] on span "Continue" at bounding box center [968, 463] width 51 height 17
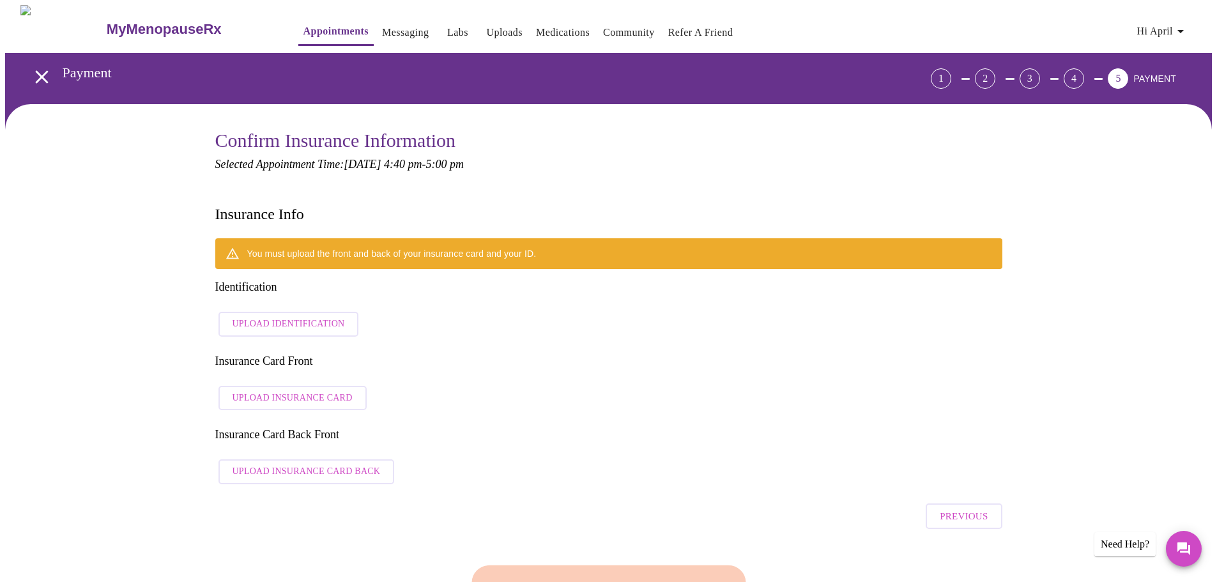
click at [281, 316] on span "Upload Identification" at bounding box center [289, 324] width 112 height 16
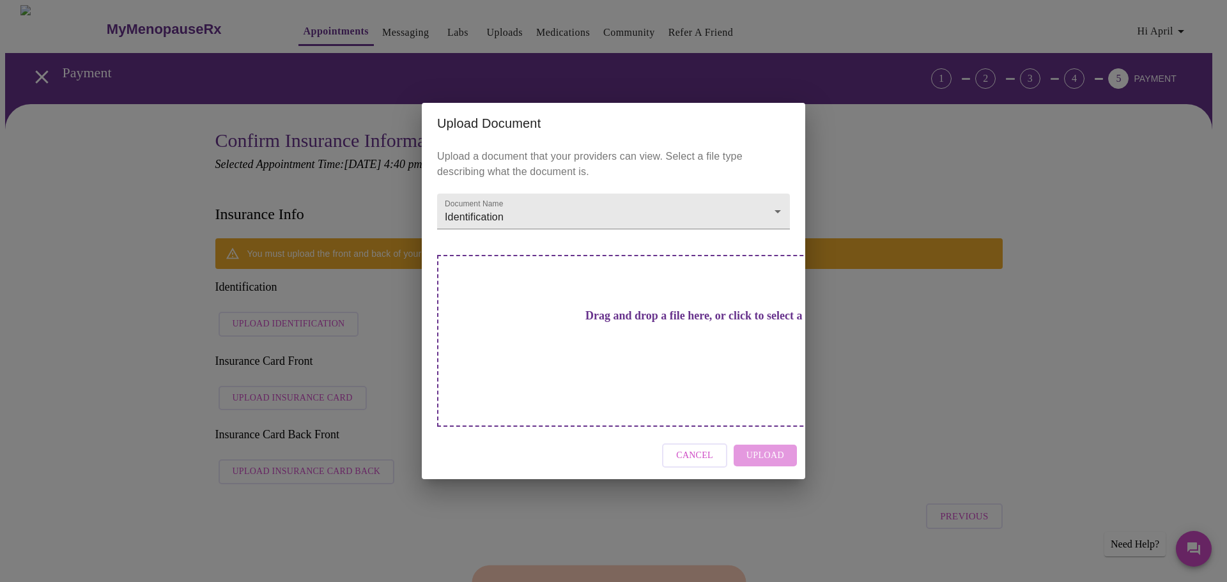
click at [768, 437] on div "Cancel Upload" at bounding box center [613, 456] width 383 height 48
click at [608, 323] on h3 "Drag and drop a file here, or click to select a file" at bounding box center [702, 315] width 353 height 13
click at [710, 448] on span "Cancel" at bounding box center [694, 456] width 37 height 16
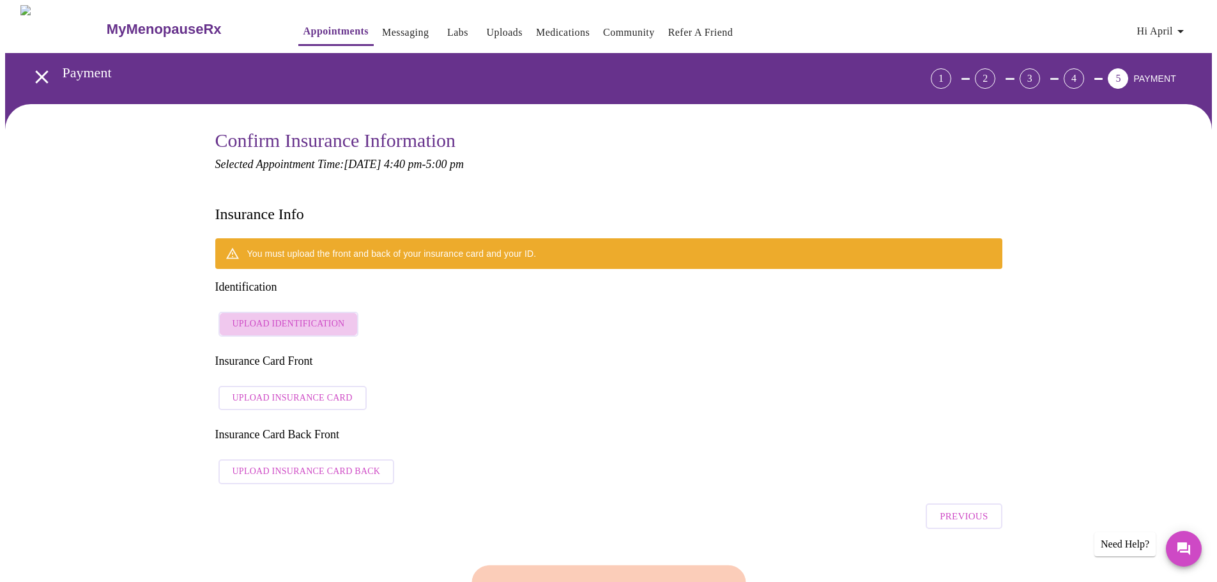
click at [314, 316] on span "Upload Identification" at bounding box center [289, 324] width 112 height 16
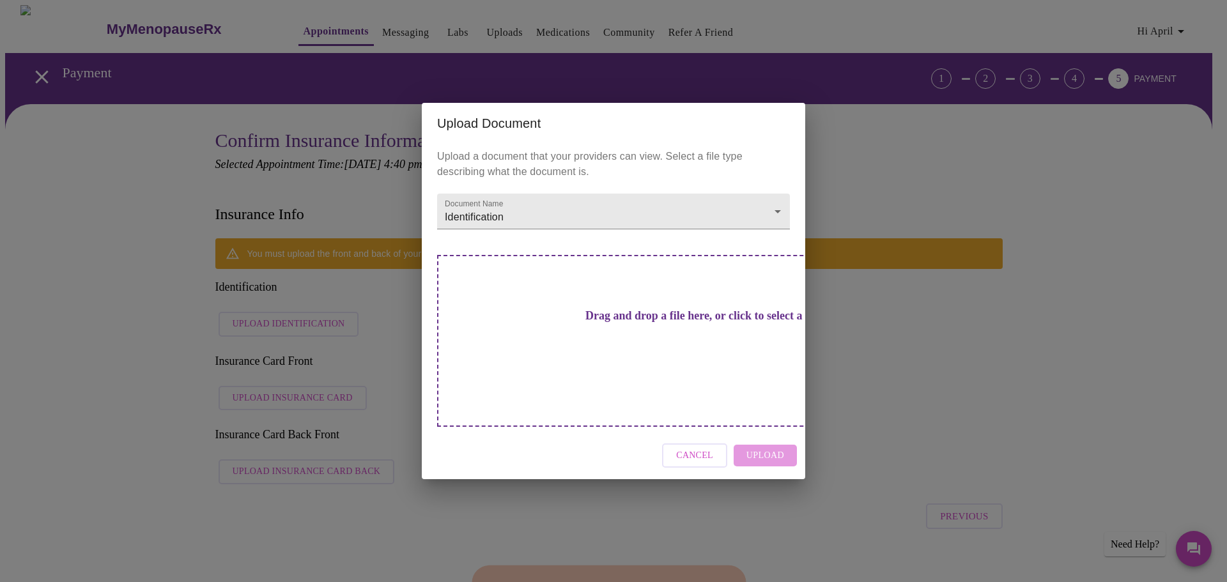
click at [612, 323] on h3 "Drag and drop a file here, or click to select a file" at bounding box center [702, 315] width 353 height 13
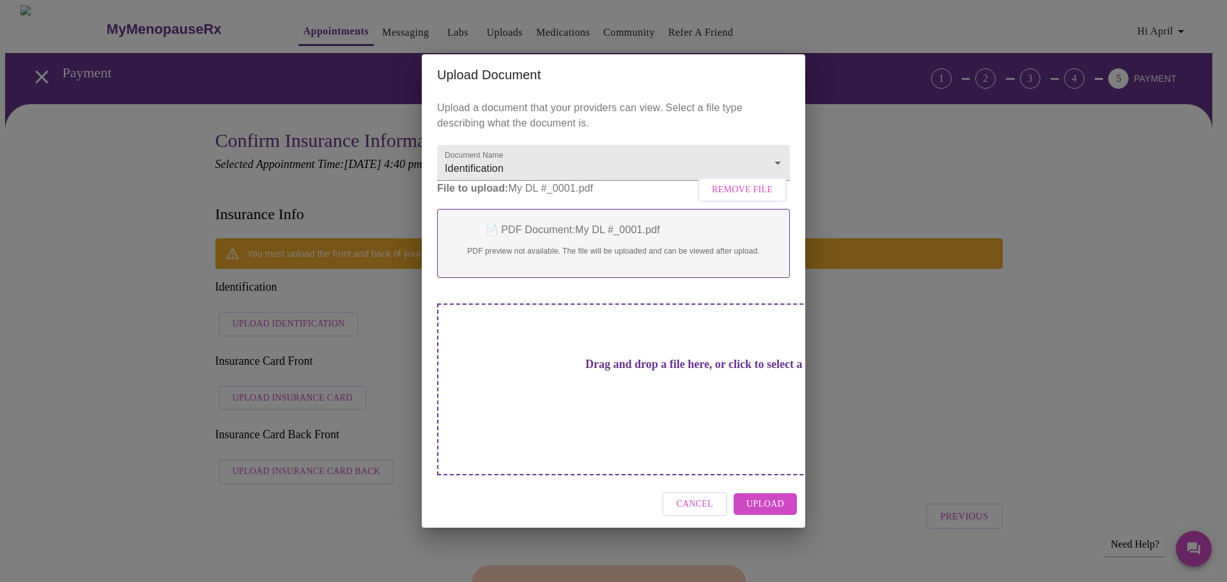
click at [649, 371] on h3 "Drag and drop a file here, or click to select a file" at bounding box center [702, 364] width 353 height 13
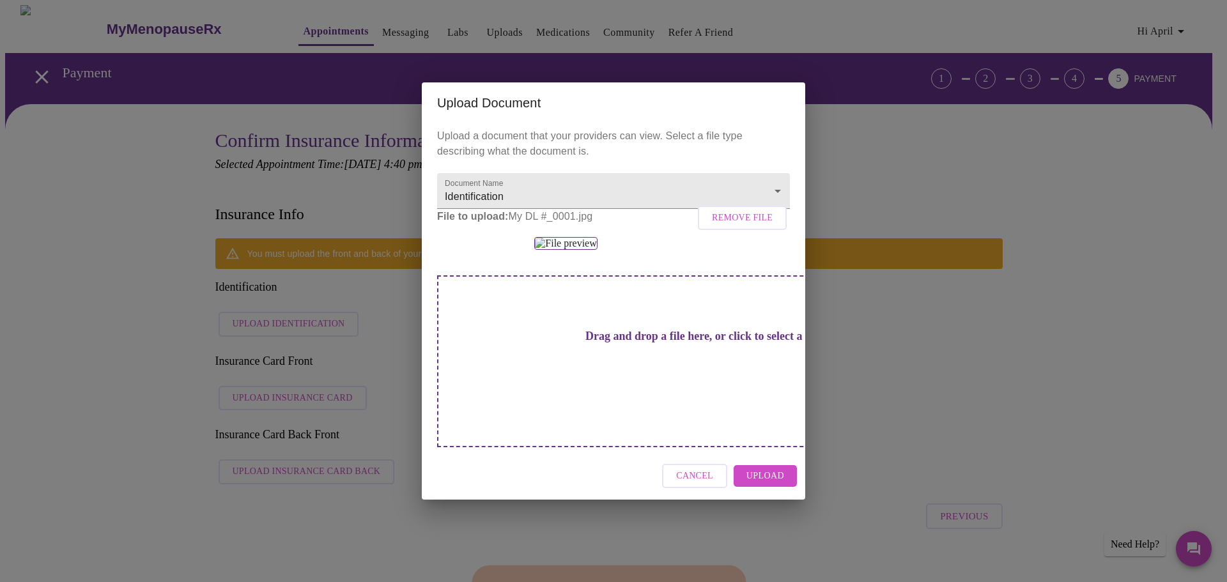
scroll to position [56, 0]
drag, startPoint x: 767, startPoint y: 534, endPoint x: 775, endPoint y: 534, distance: 8.3
click at [767, 484] on span "Upload" at bounding box center [765, 476] width 38 height 16
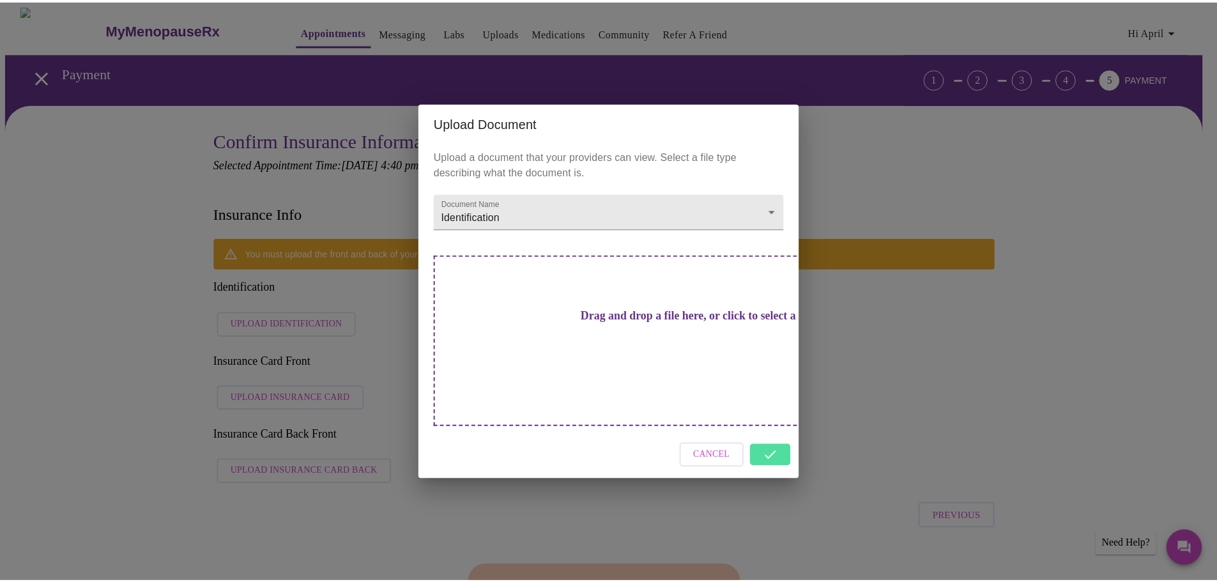
scroll to position [0, 0]
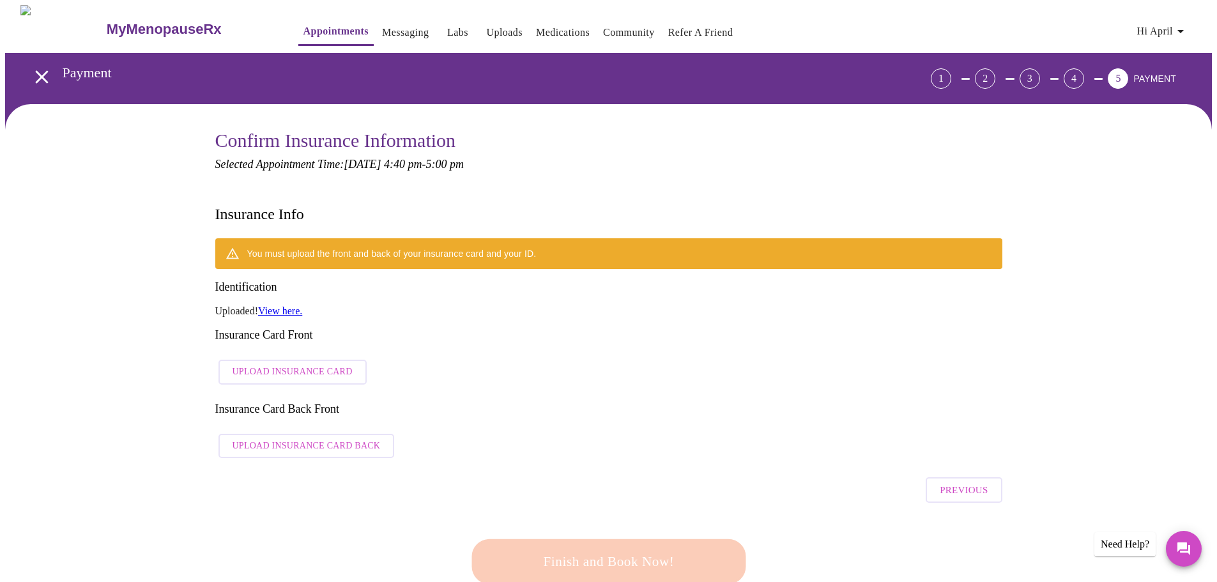
click at [776, 238] on div "You must upload the front and back of your insurance card and your ID." at bounding box center [608, 253] width 787 height 31
click at [298, 364] on span "Upload Insurance Card" at bounding box center [293, 372] width 120 height 16
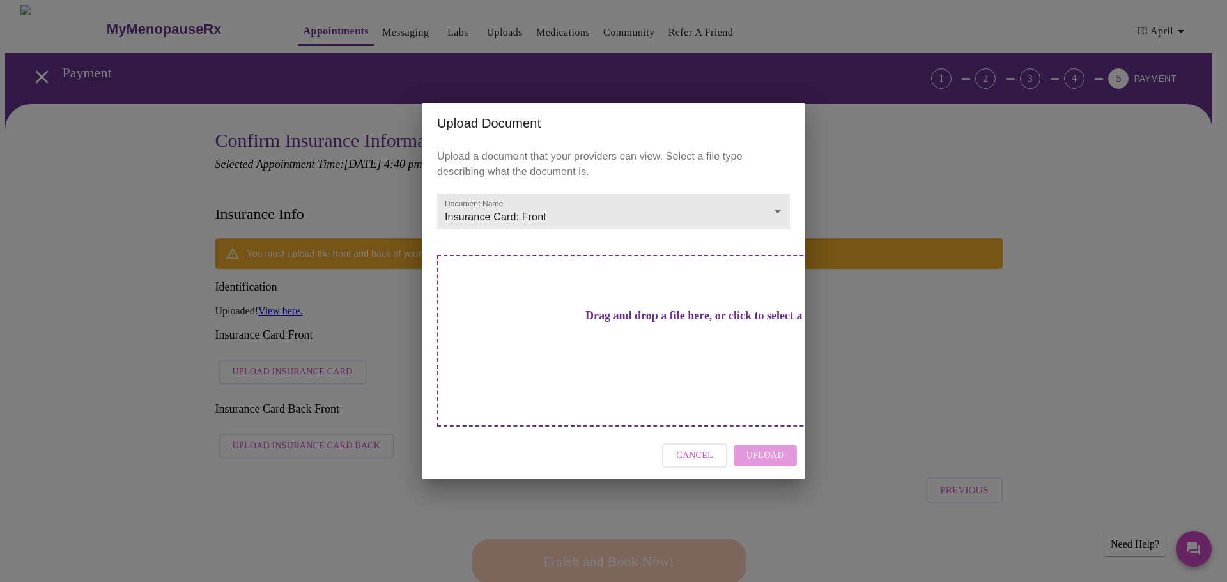
click at [774, 437] on div "Cancel Upload" at bounding box center [613, 456] width 383 height 48
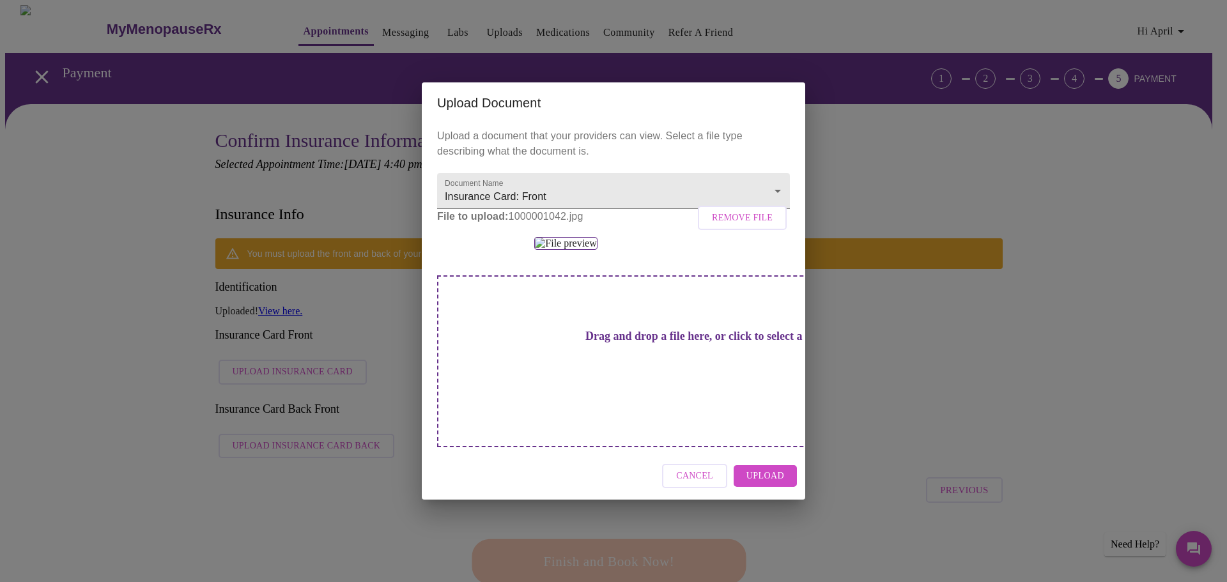
click at [772, 484] on span "Upload" at bounding box center [765, 476] width 38 height 16
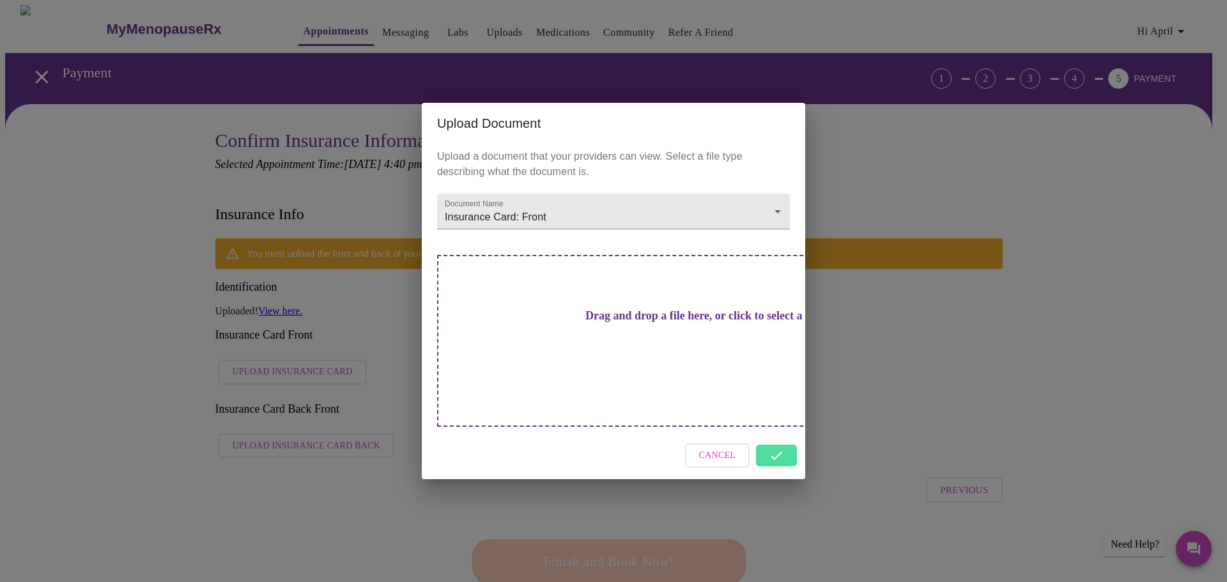
click at [366, 386] on div "Upload Document Upload a document that your providers can view. Select a file t…" at bounding box center [613, 291] width 1227 height 582
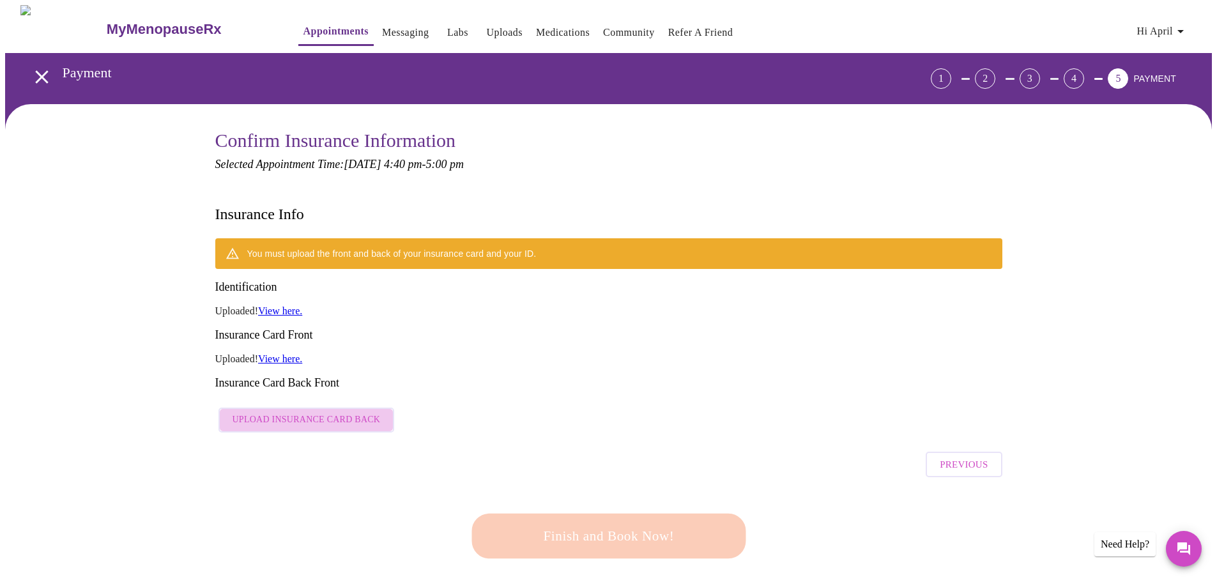
click at [326, 412] on span "Upload Insurance Card Back" at bounding box center [307, 420] width 148 height 16
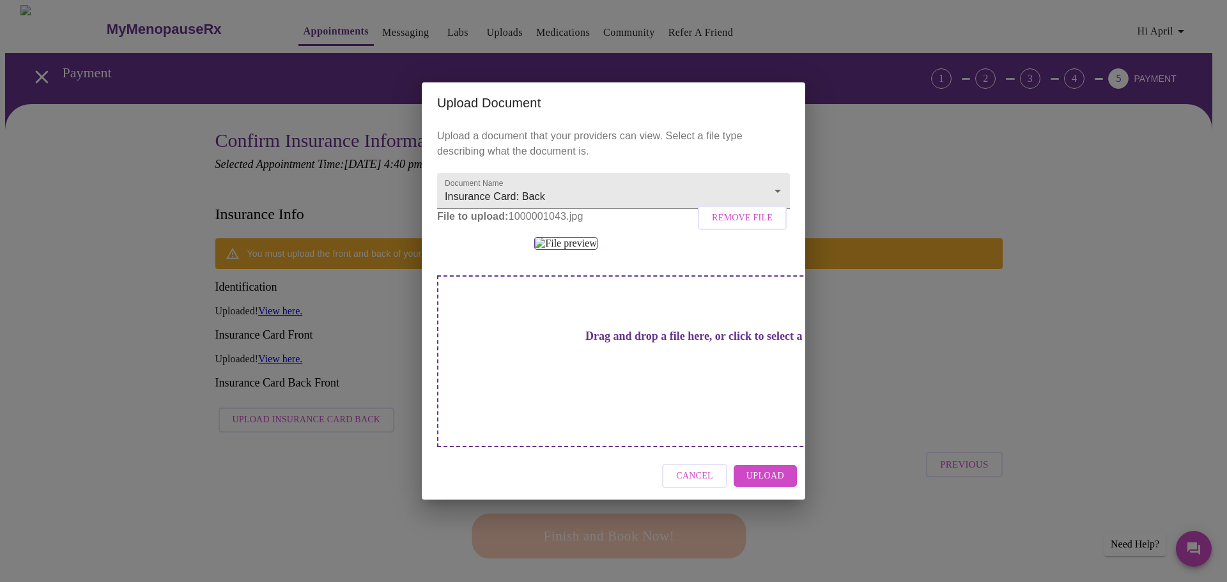
click at [763, 484] on span "Upload" at bounding box center [765, 476] width 38 height 16
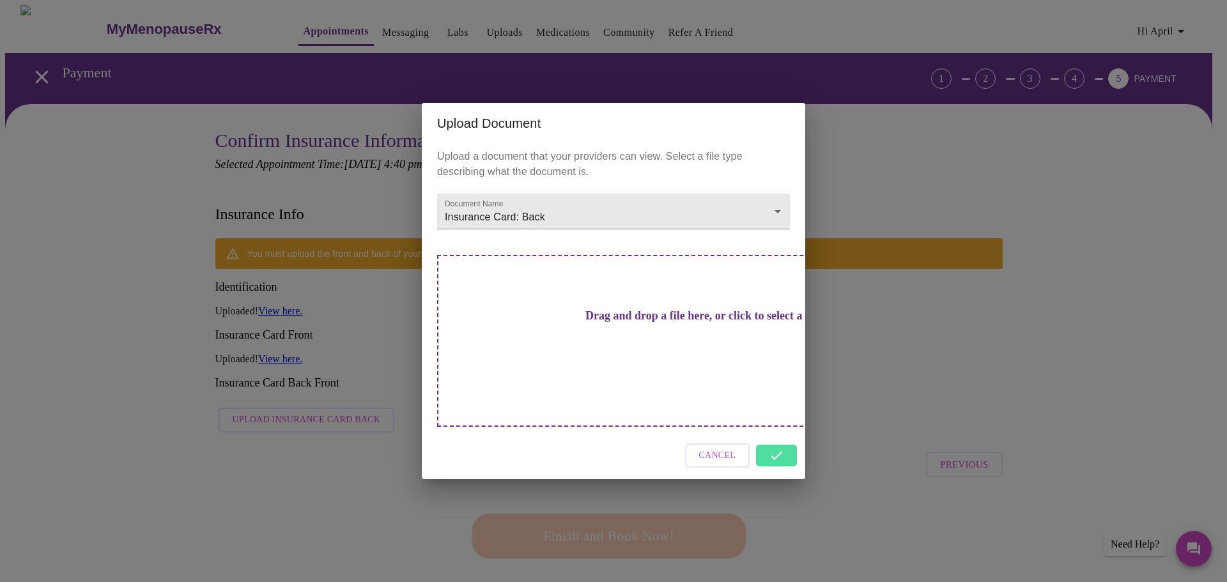
click at [321, 312] on div "Upload Document Upload a document that your providers can view. Select a file t…" at bounding box center [613, 291] width 1227 height 582
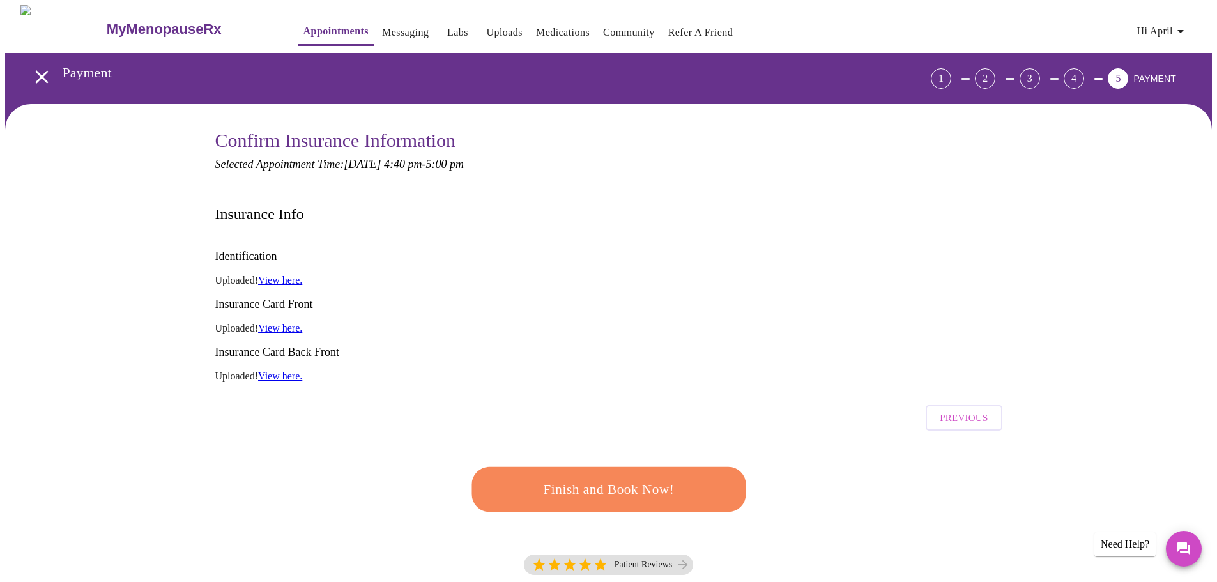
click at [652, 478] on span "Finish and Book Now!" at bounding box center [609, 490] width 236 height 24
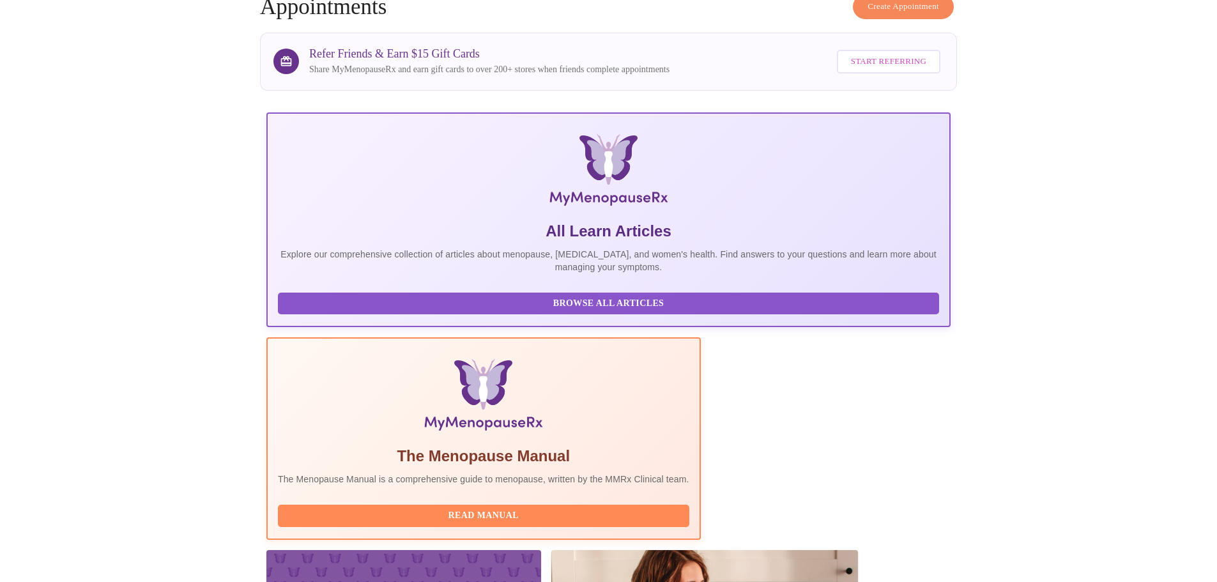
scroll to position [118, 0]
